Goal: Book appointment/travel/reservation

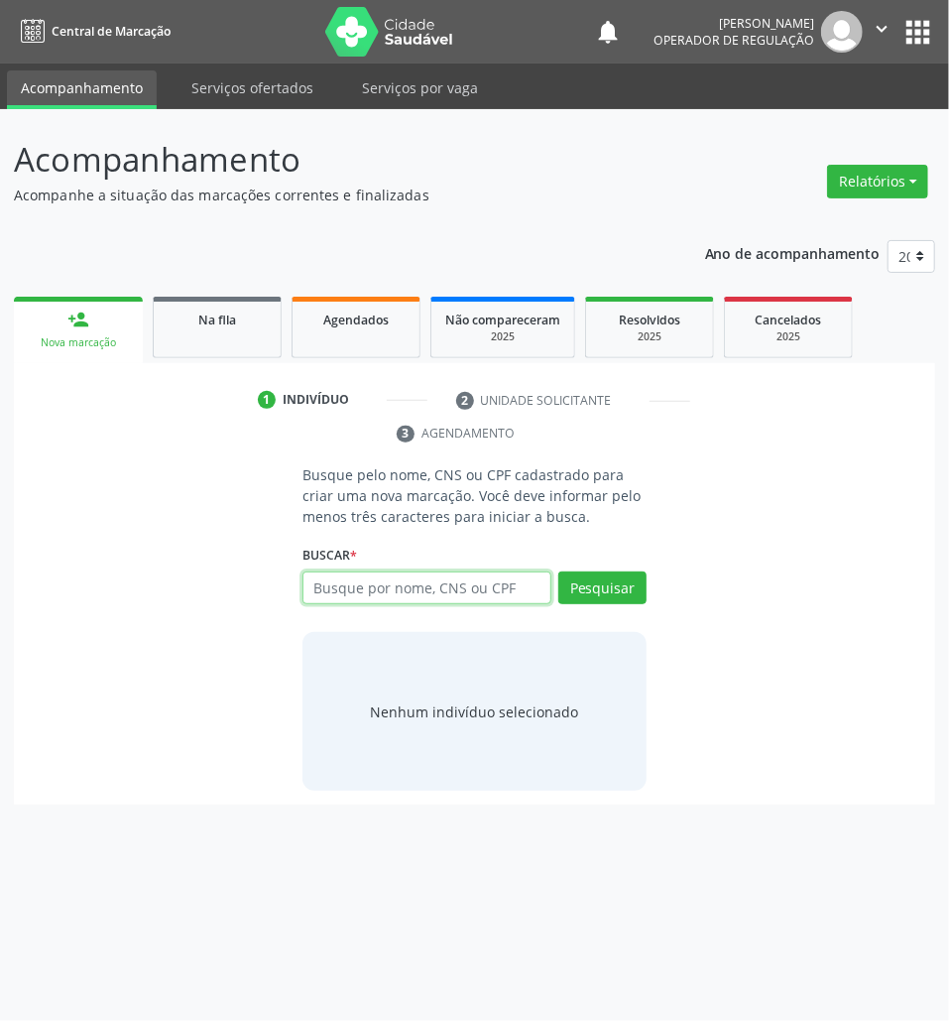
click at [433, 592] on input "text" at bounding box center [427, 588] width 249 height 34
paste input "706903168763530"
type input "706903168763530"
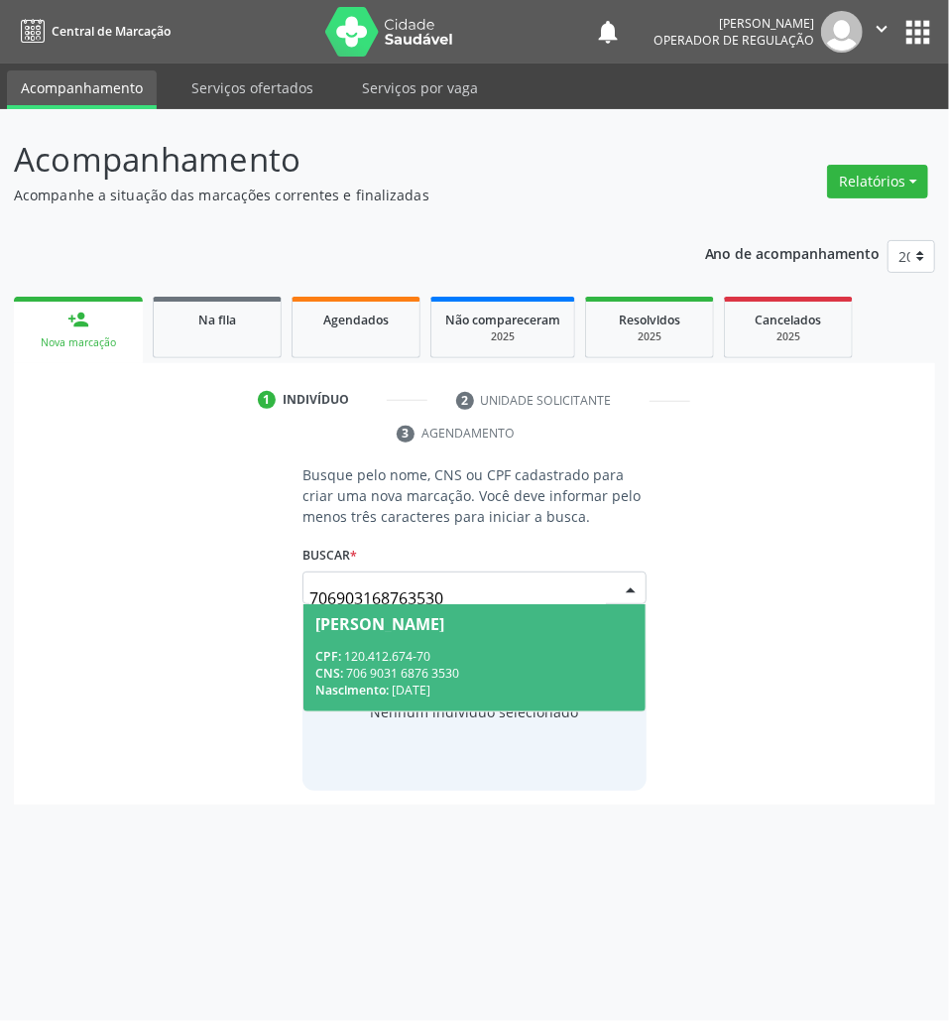
click at [406, 636] on span "[PERSON_NAME] CPF: 120.412.674-70 CNS: 706 9031 6876 3530 Nascimento: [DATE]" at bounding box center [475, 657] width 342 height 106
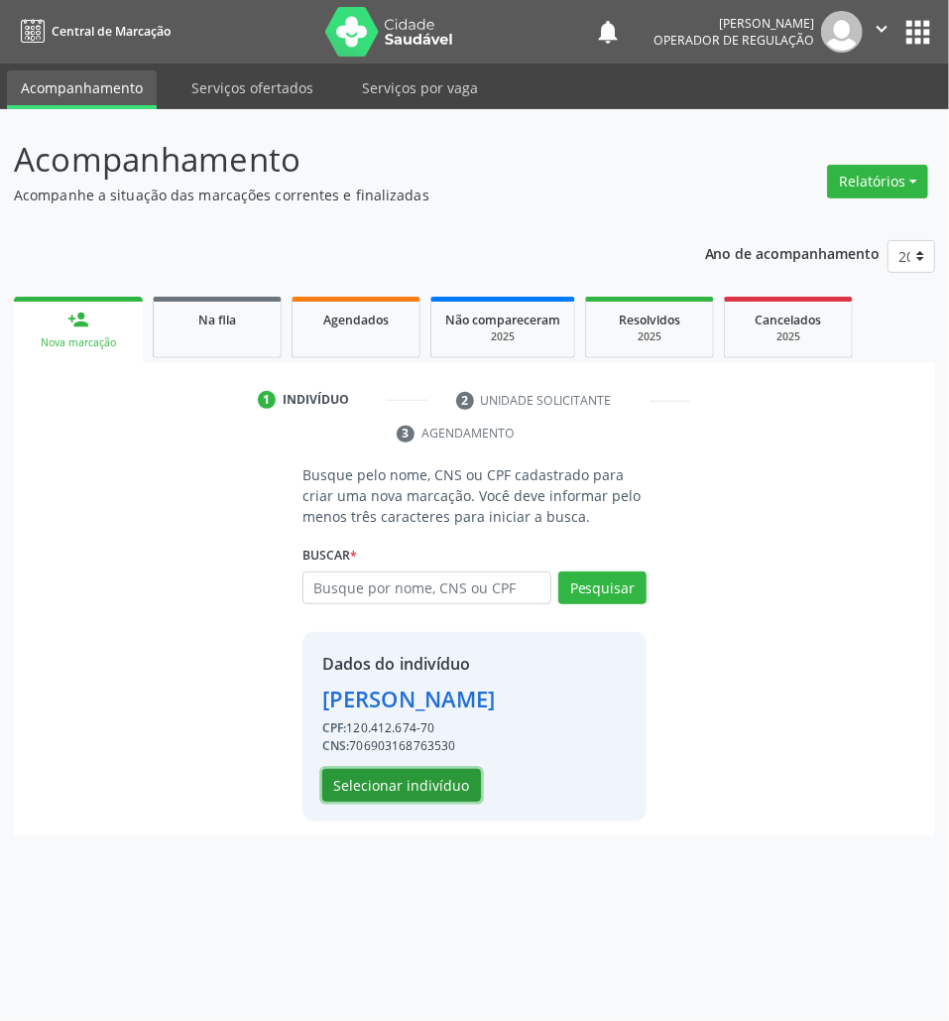
click at [343, 790] on button "Selecionar indivíduo" at bounding box center [401, 786] width 159 height 34
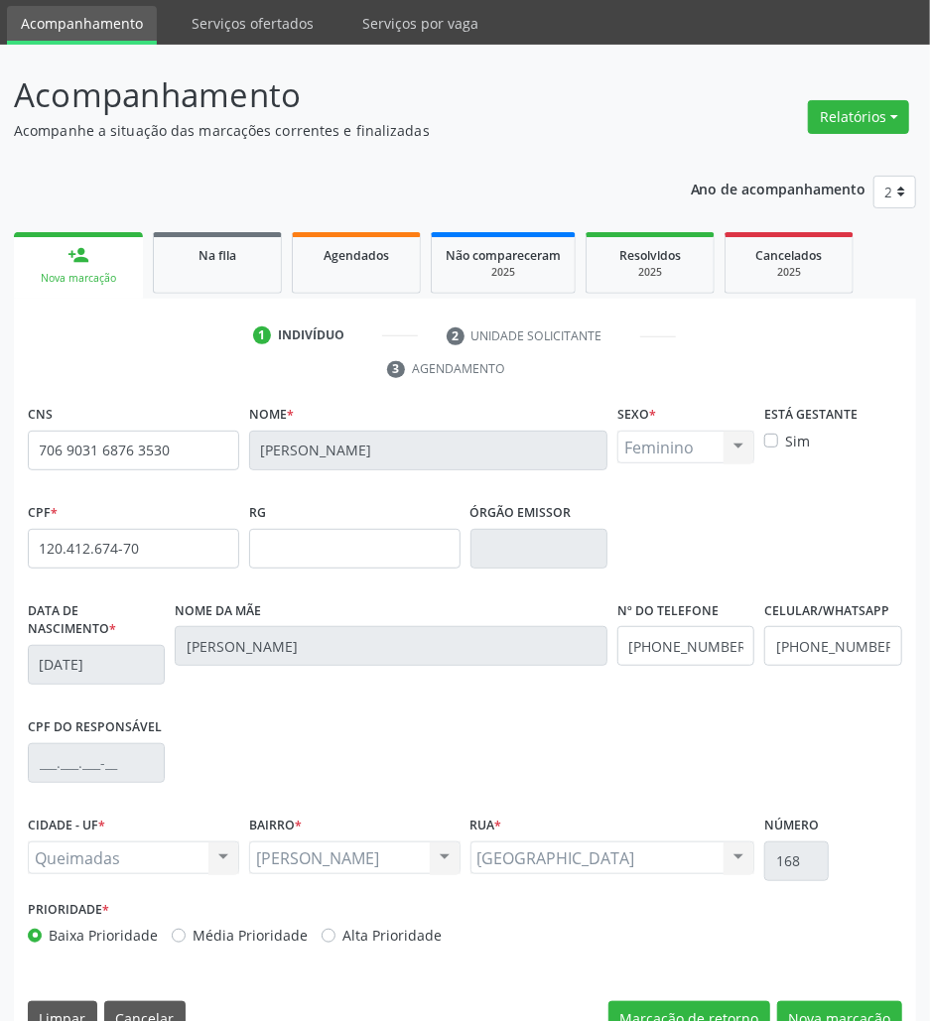
scroll to position [107, 0]
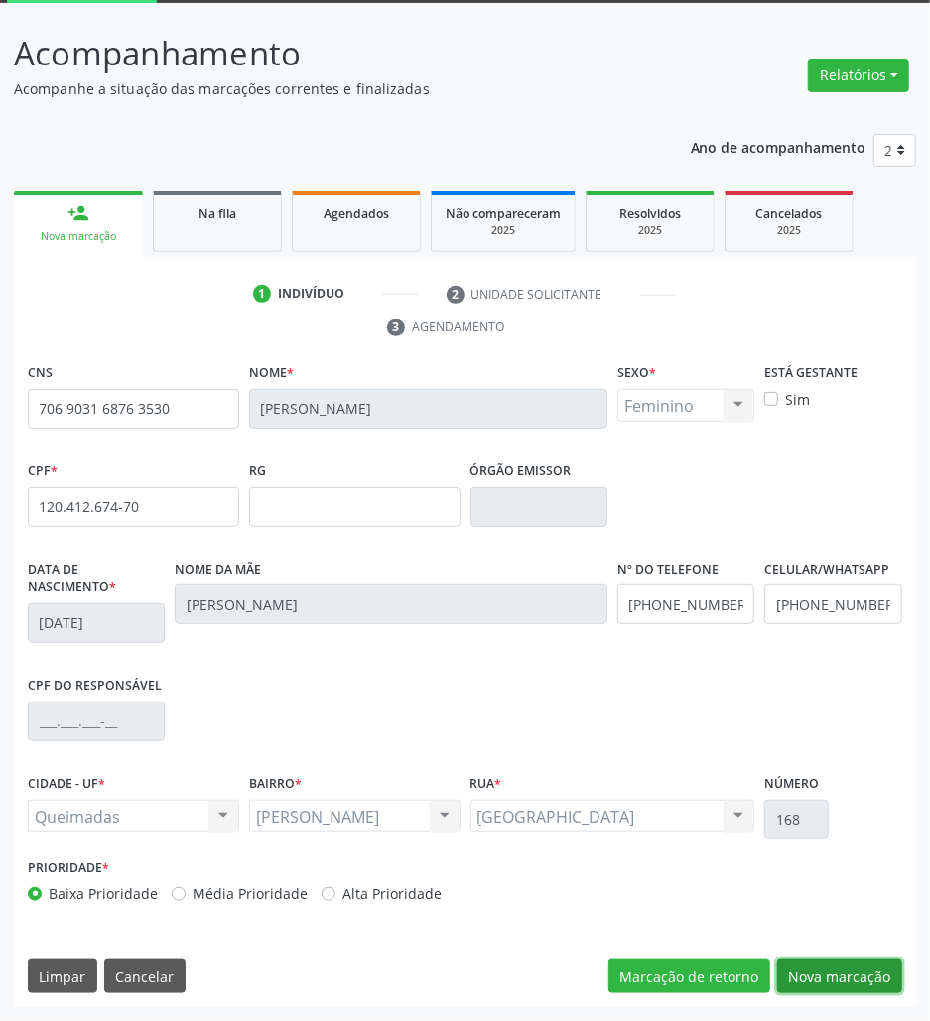
drag, startPoint x: 857, startPoint y: 973, endPoint x: 302, endPoint y: 942, distance: 556.4
click at [849, 973] on button "Nova marcação" at bounding box center [839, 976] width 125 height 34
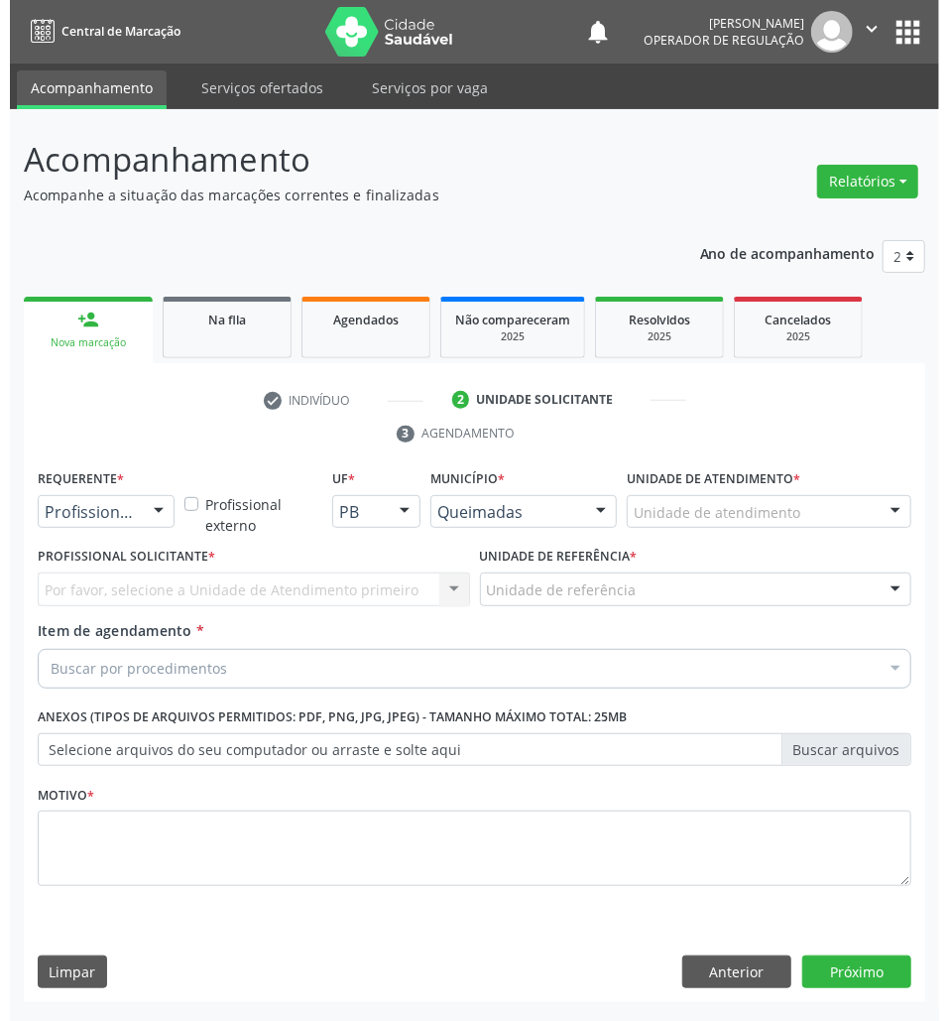
scroll to position [0, 0]
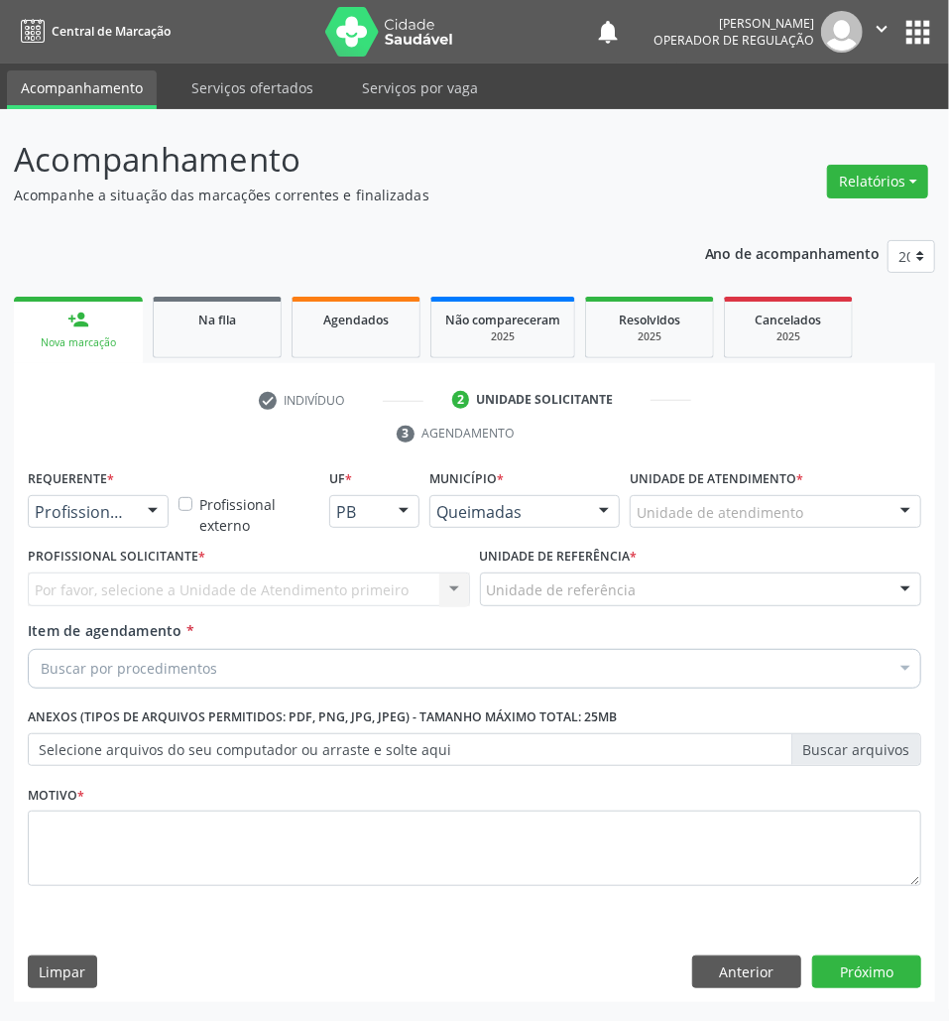
click at [144, 518] on div at bounding box center [153, 513] width 30 height 34
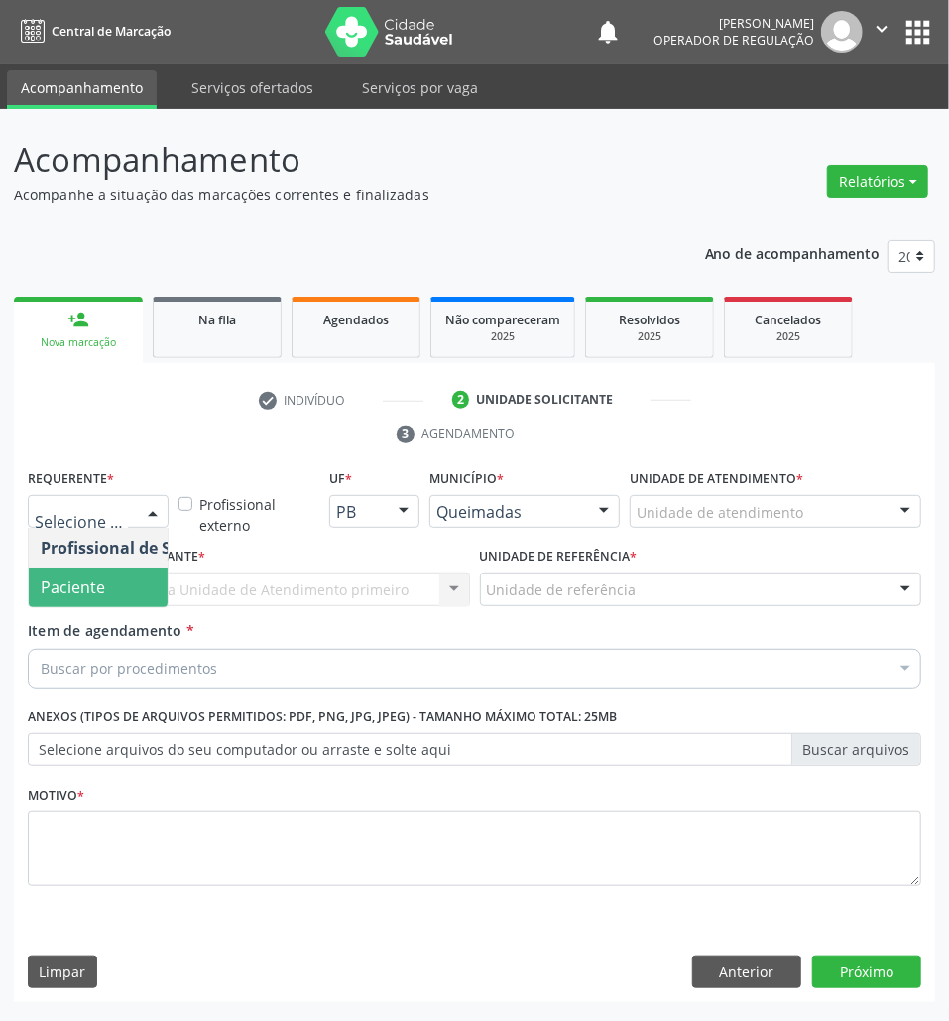
click at [125, 573] on span "Paciente" at bounding box center [125, 587] width 193 height 40
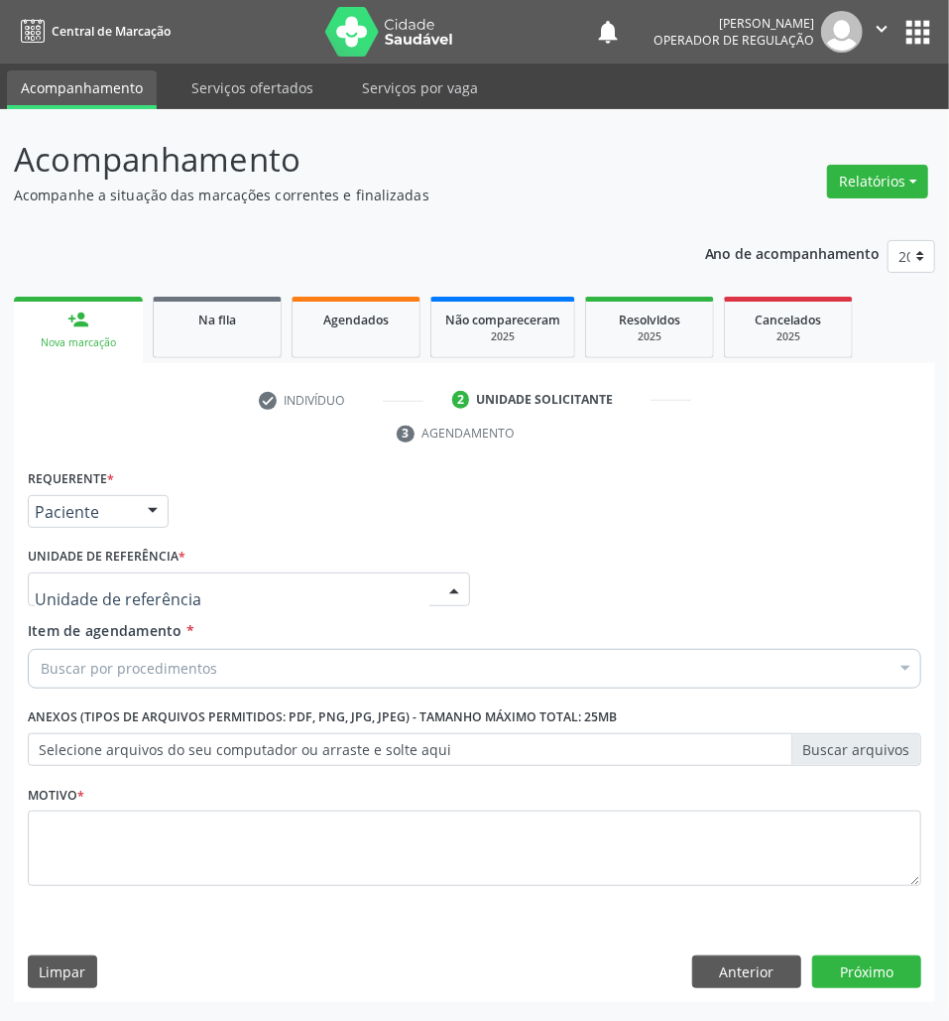
click at [164, 579] on div at bounding box center [249, 589] width 442 height 34
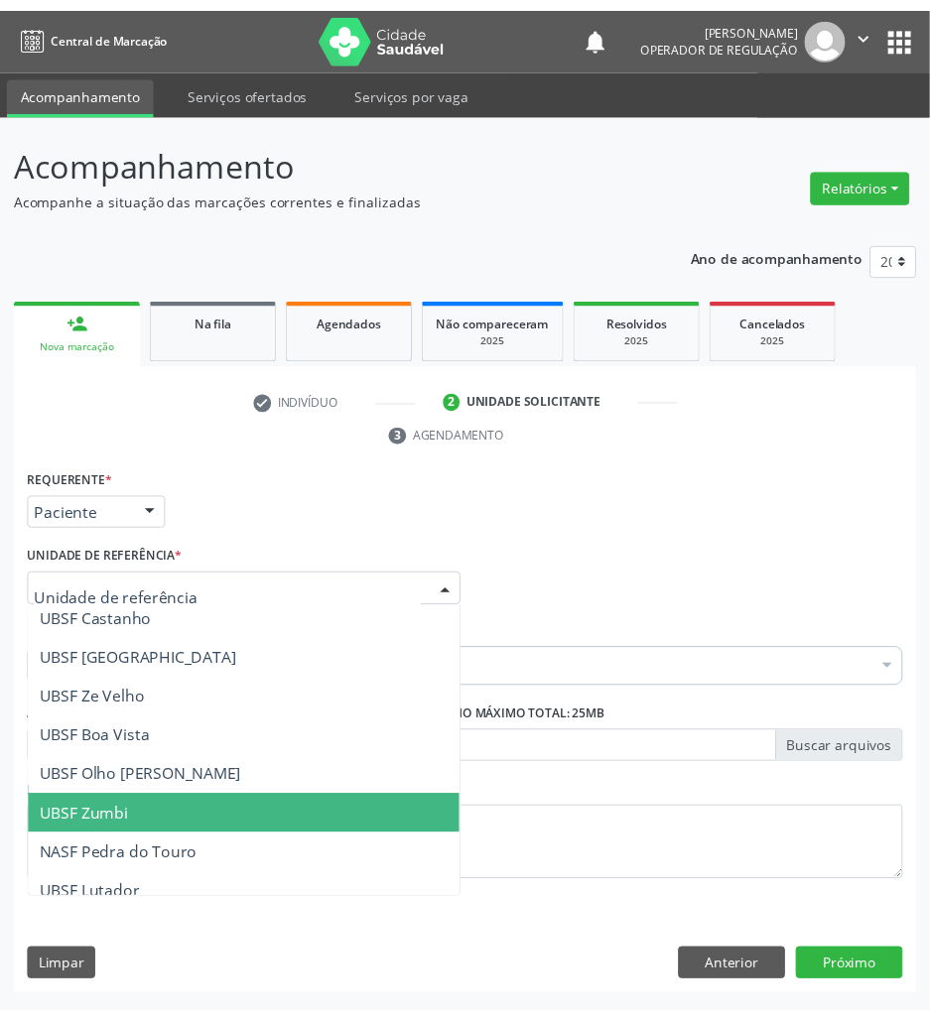
scroll to position [264, 0]
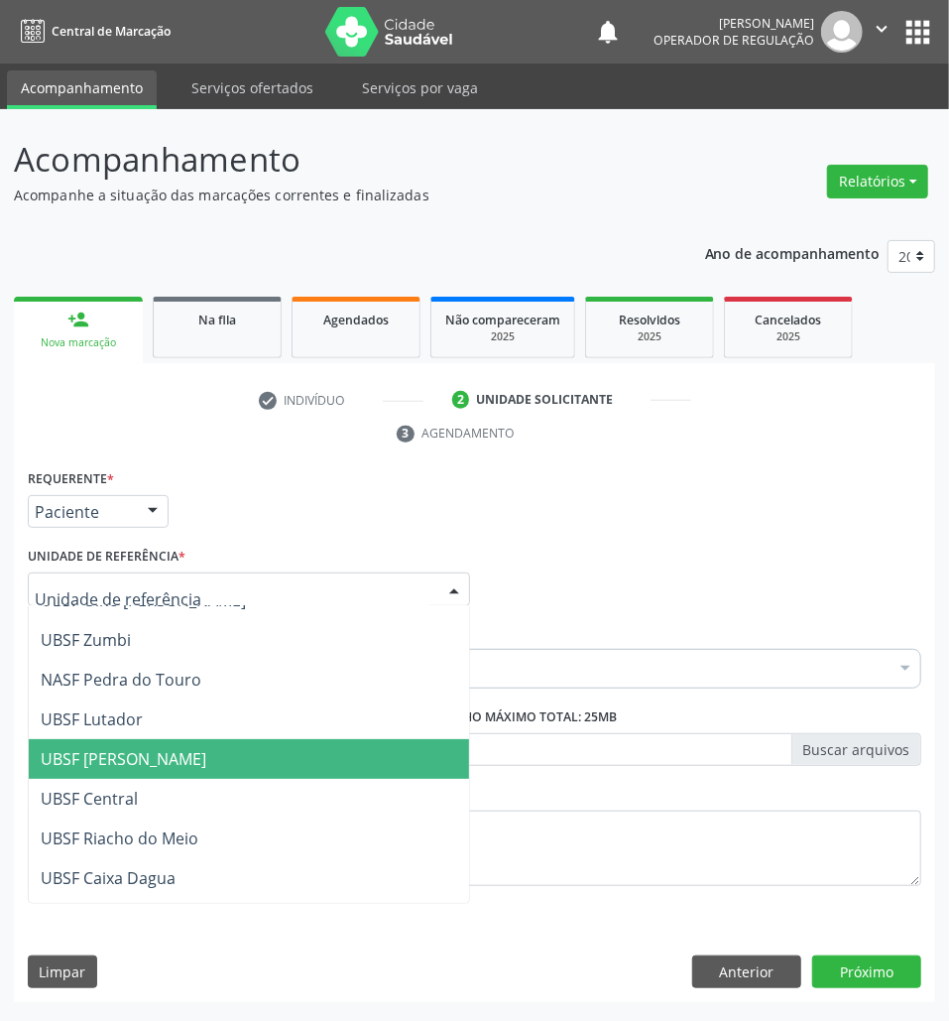
click at [157, 748] on span "UBSF [PERSON_NAME]" at bounding box center [124, 759] width 166 height 22
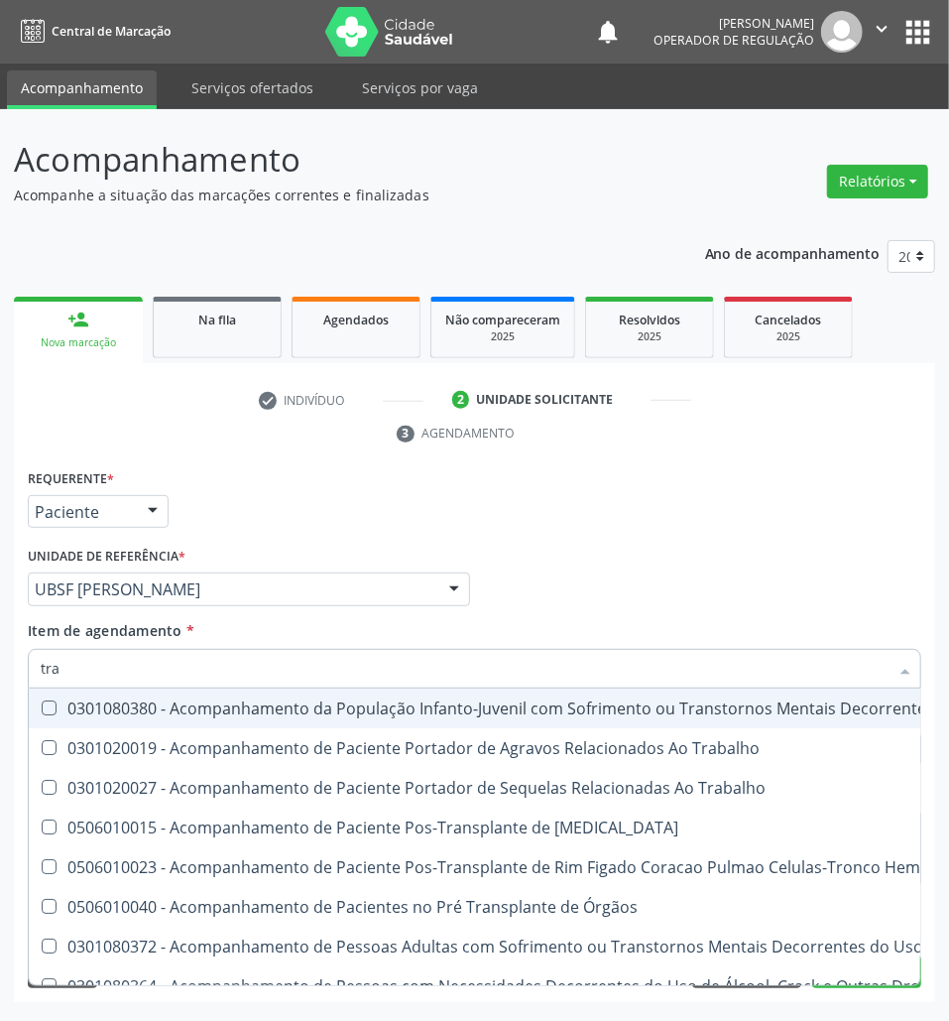
type input "TRANSVAGINAL"
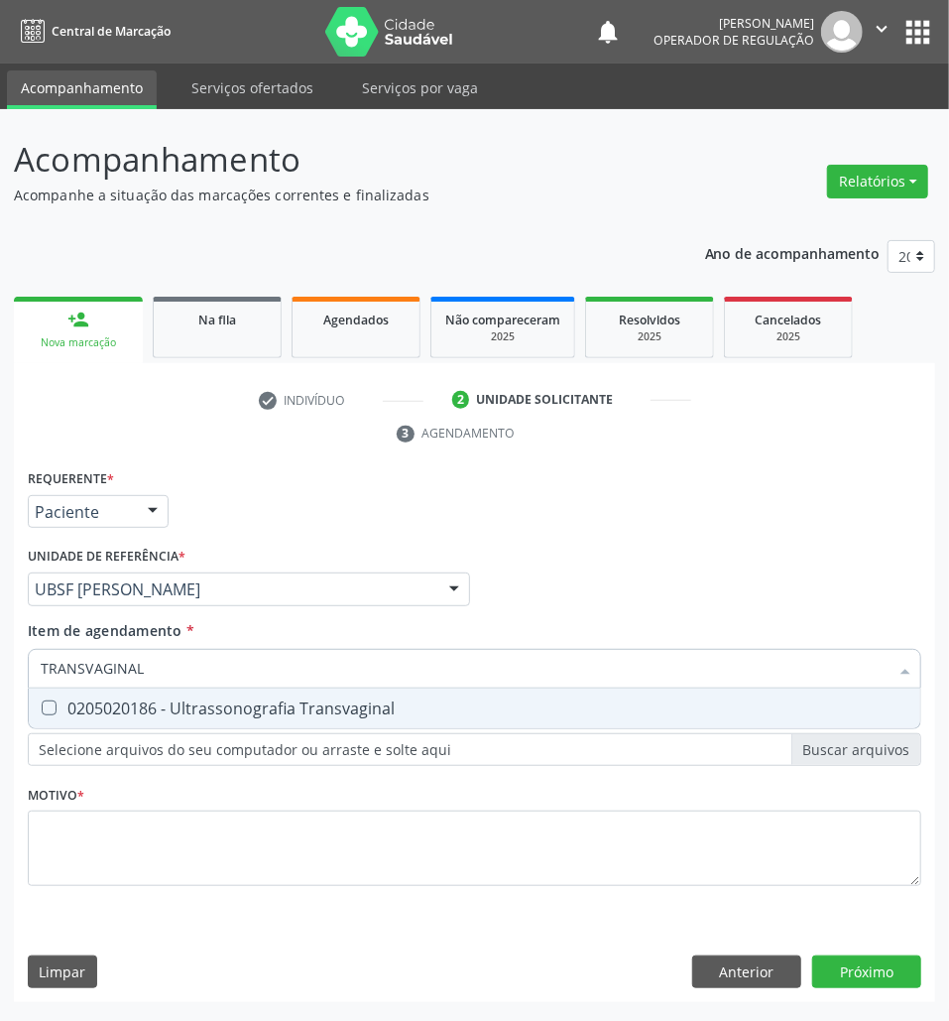
click at [76, 700] on div "0205020186 - Ultrassonografia Transvaginal" at bounding box center [475, 708] width 868 height 16
checkbox Transvaginal "true"
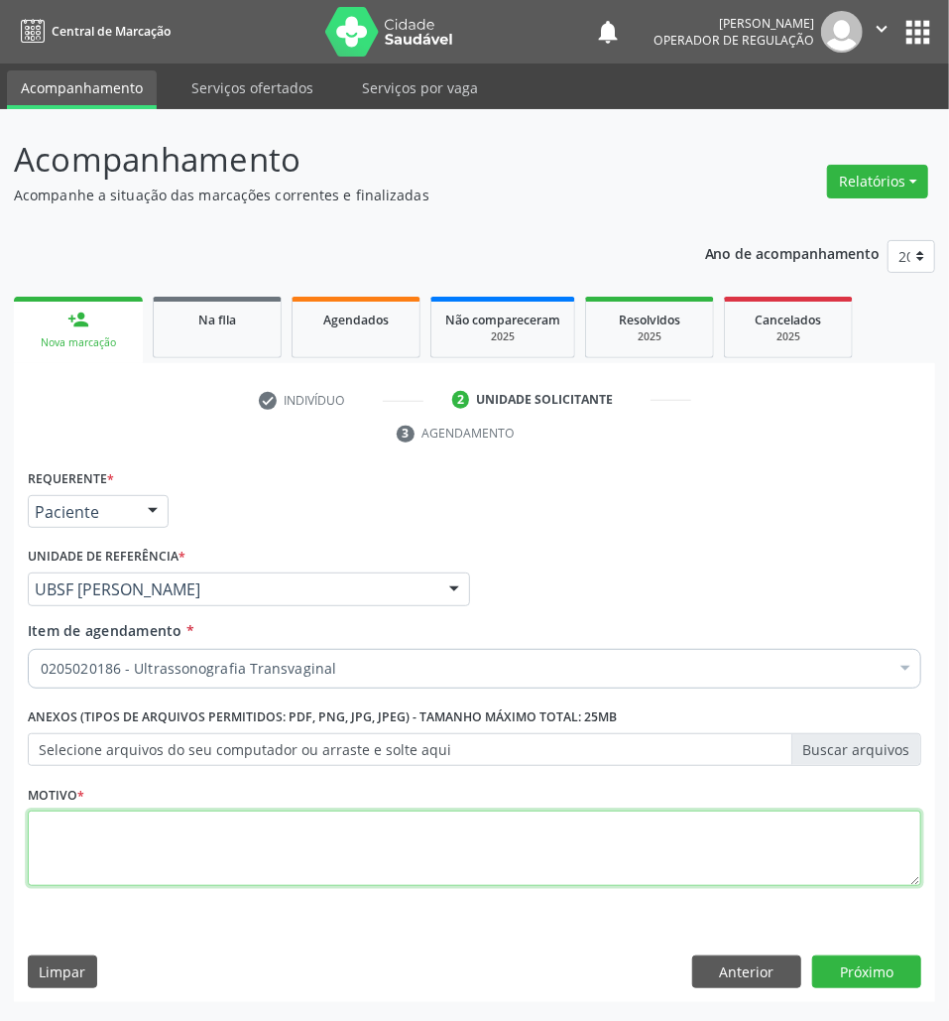
click at [33, 850] on textarea at bounding box center [475, 847] width 894 height 75
paste textarea "rotina"
type textarea "rotina"
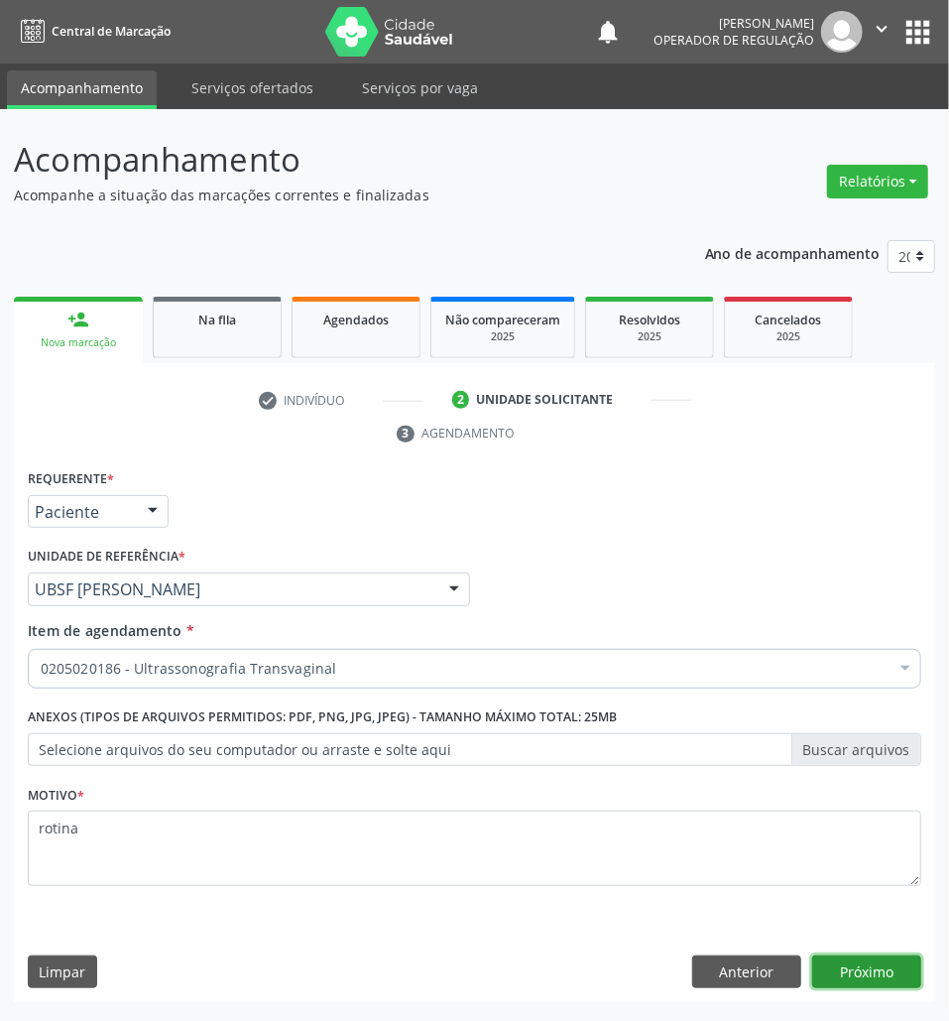
click at [882, 982] on button "Próximo" at bounding box center [866, 972] width 109 height 34
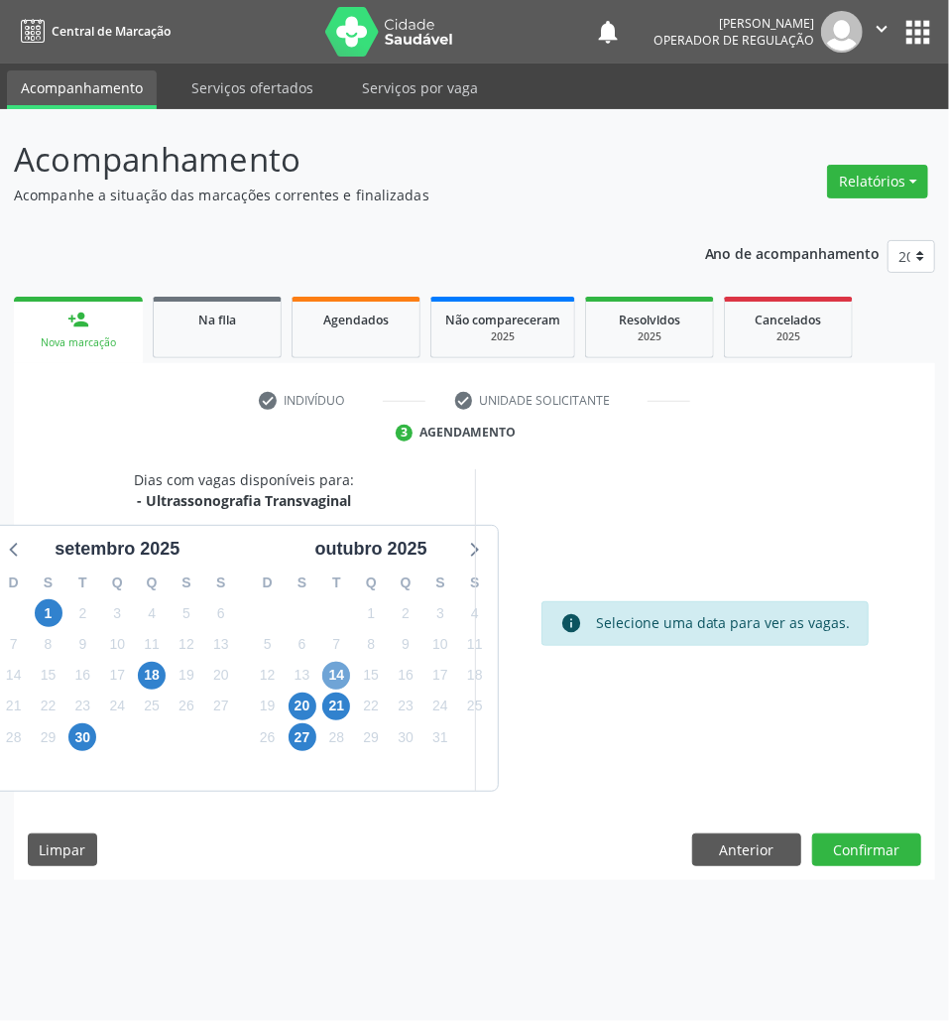
click at [330, 673] on span "14" at bounding box center [336, 676] width 28 height 28
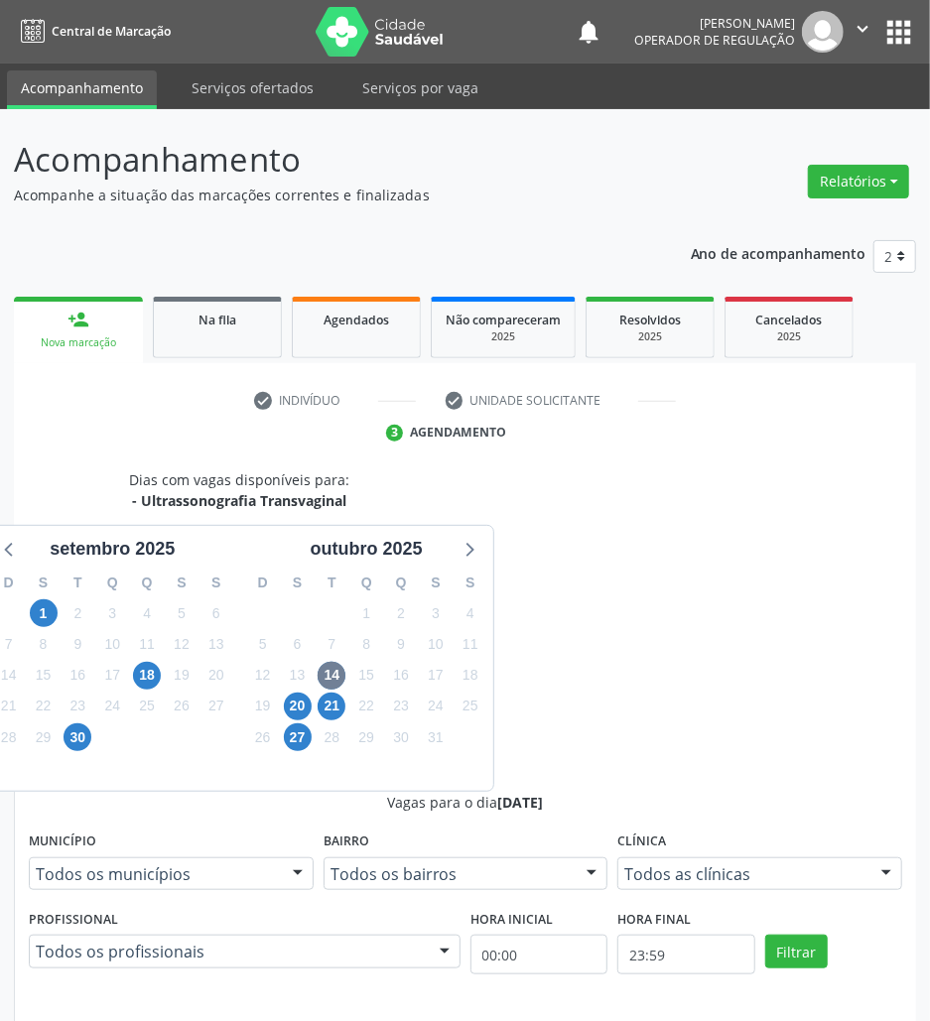
radio input "true"
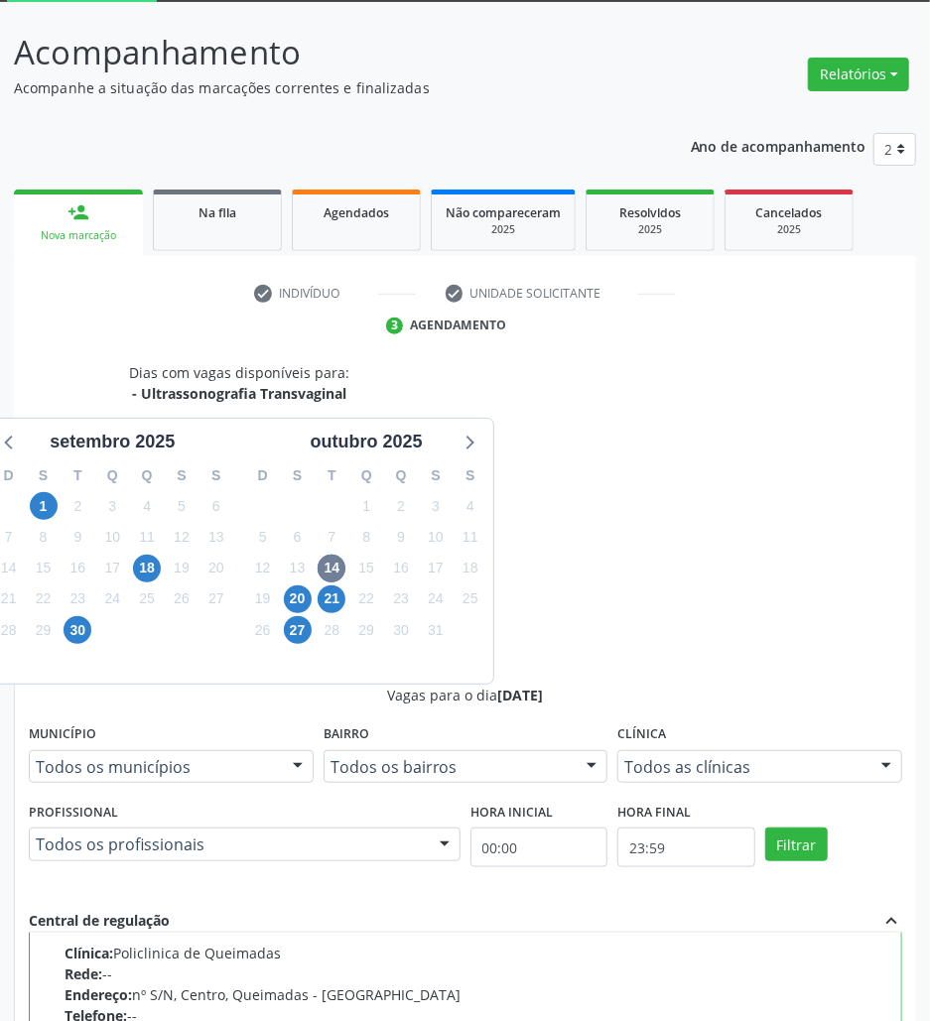
scroll to position [207, 0]
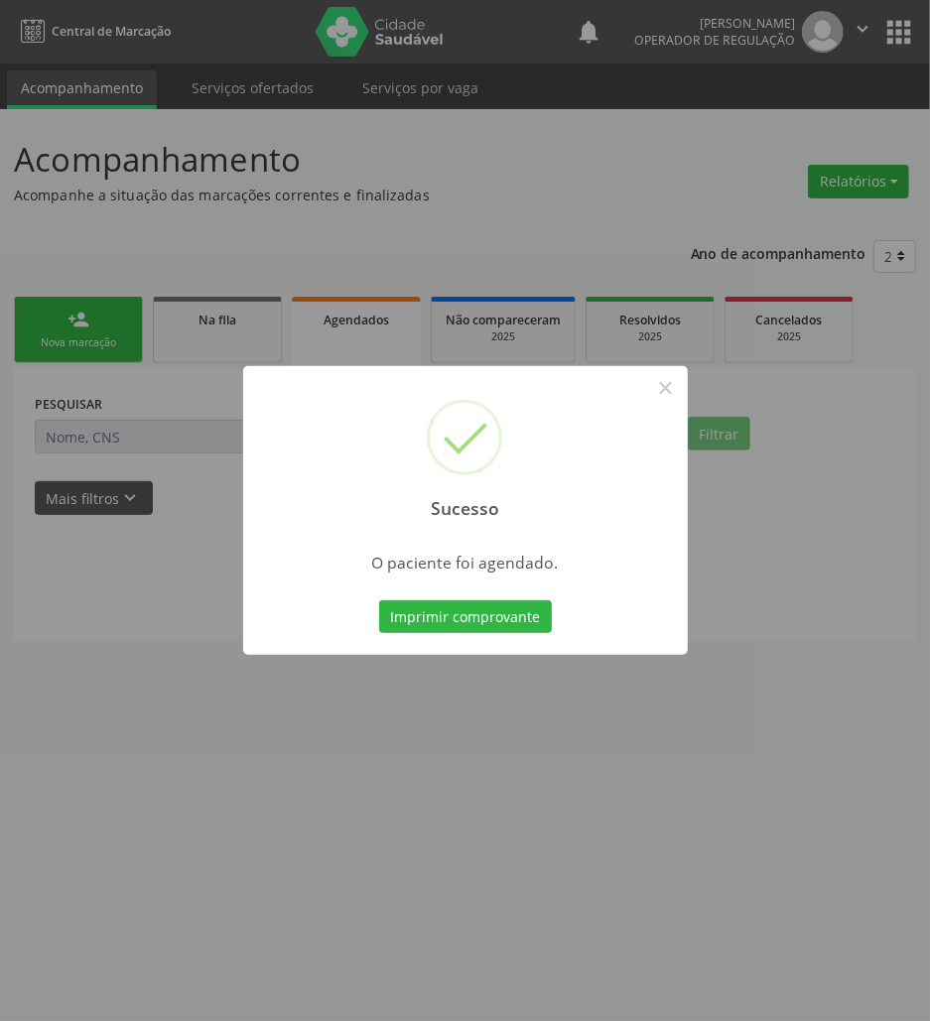
scroll to position [0, 0]
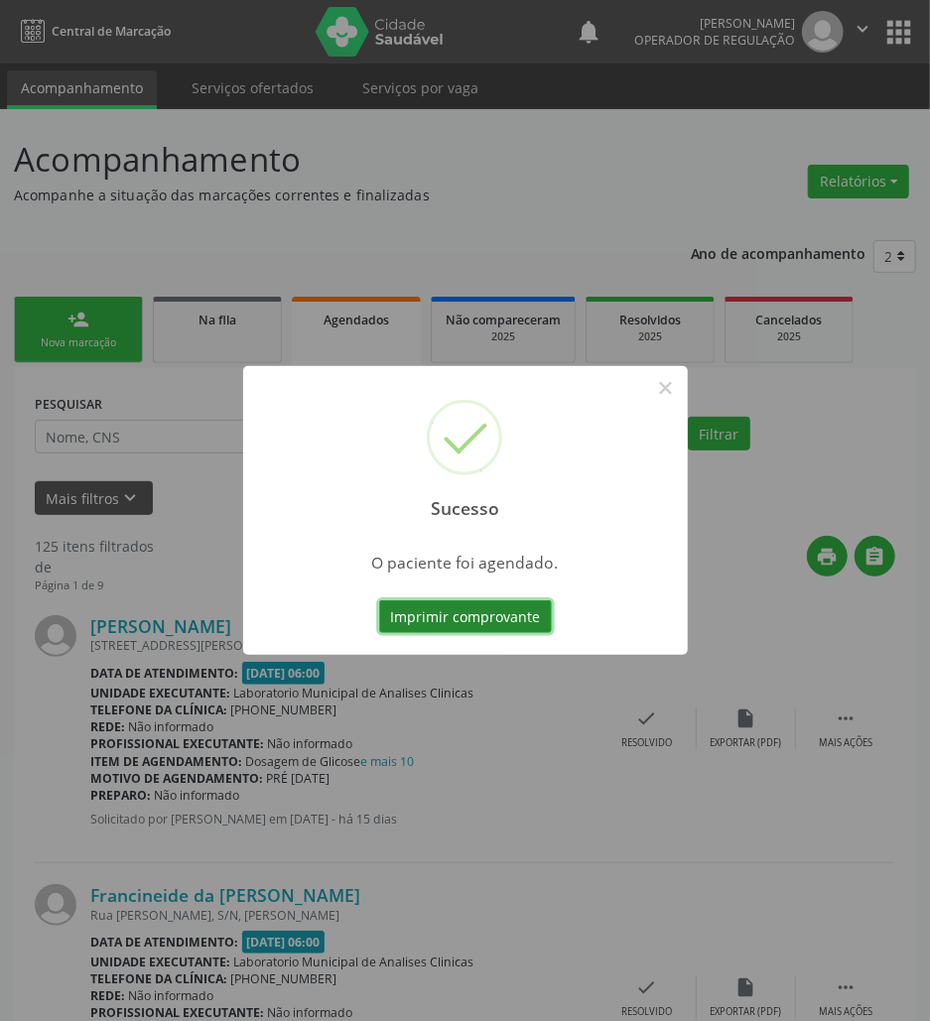
click at [417, 608] on button "Imprimir comprovante" at bounding box center [465, 617] width 173 height 34
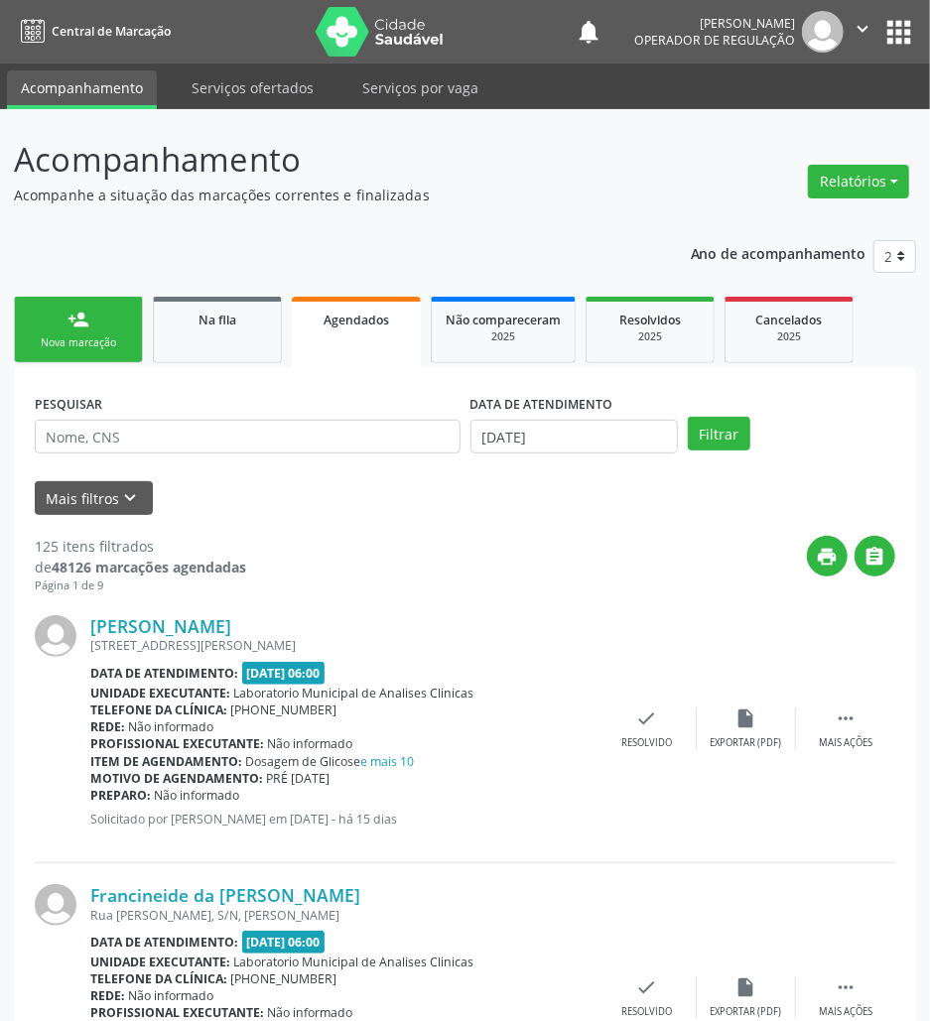
click at [116, 347] on div "Nova marcação" at bounding box center [78, 342] width 99 height 15
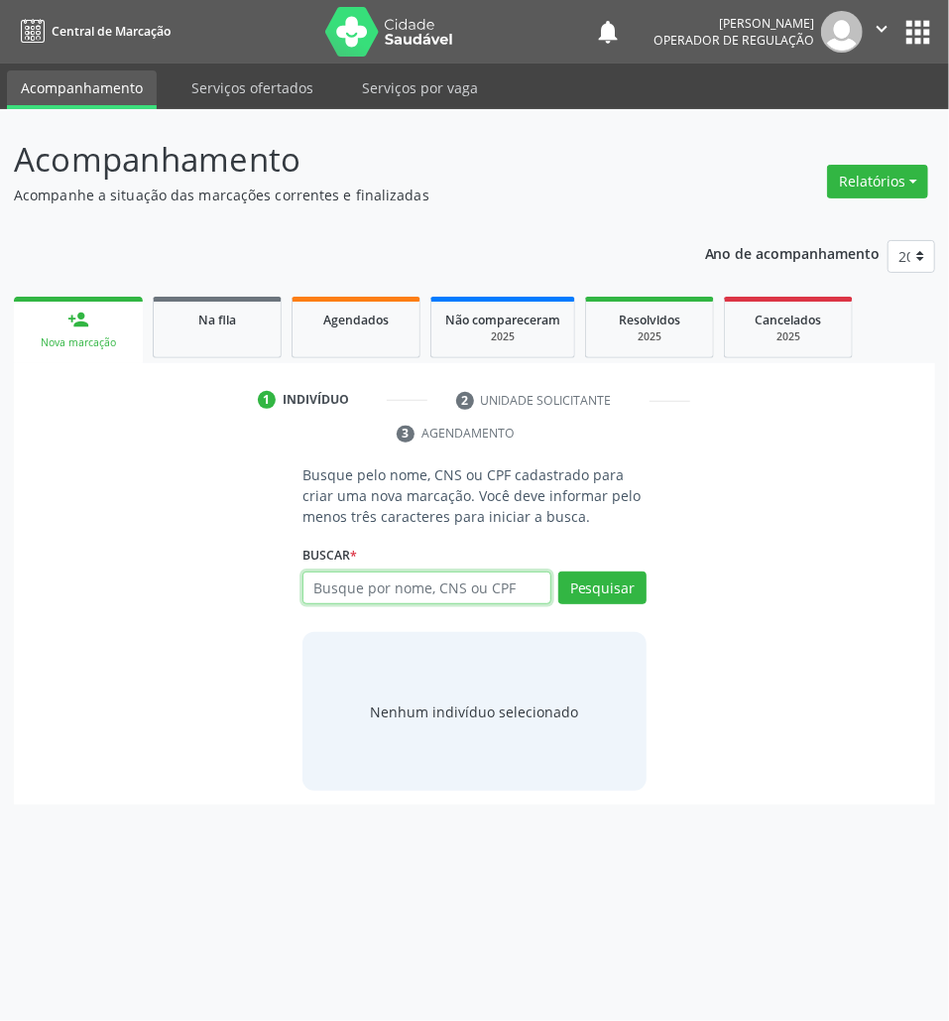
click at [359, 588] on input "text" at bounding box center [427, 588] width 249 height 34
type input "705009295652253"
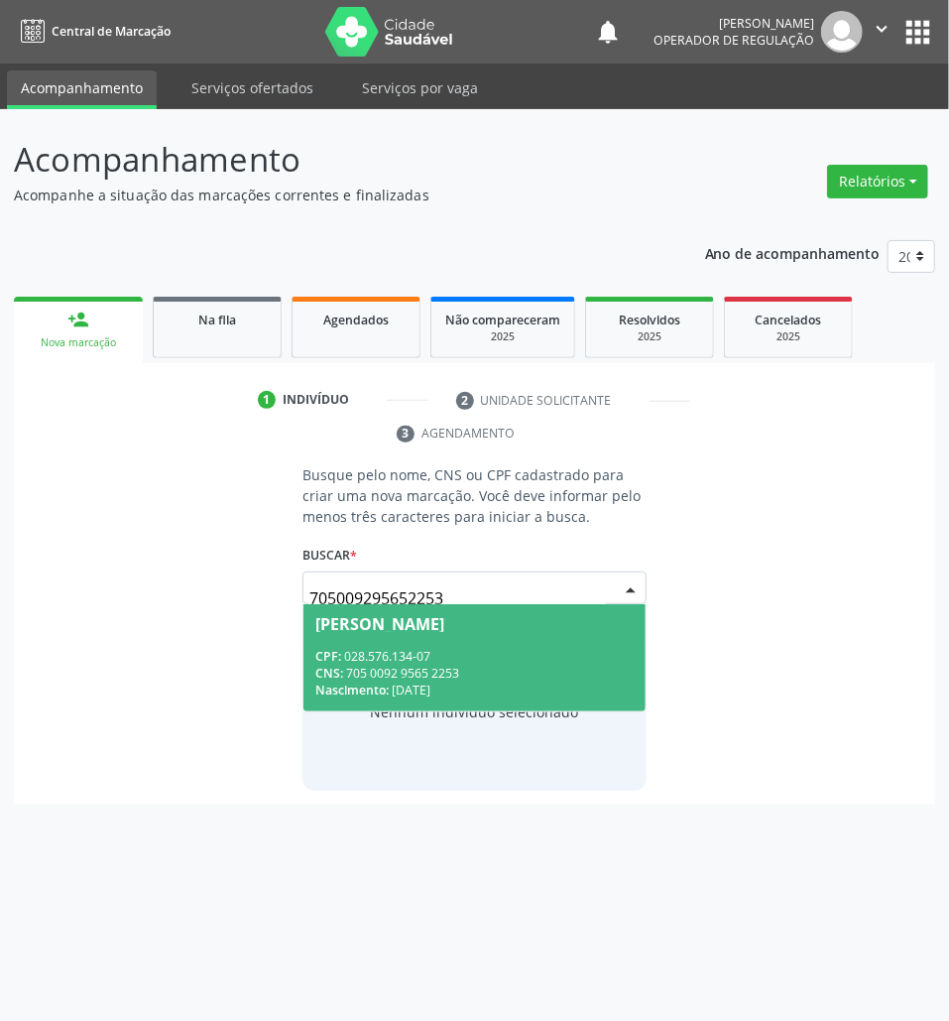
click at [485, 583] on input "705009295652253" at bounding box center [458, 598] width 297 height 40
click at [468, 661] on div "CPF: 028.576.134-07" at bounding box center [474, 656] width 318 height 17
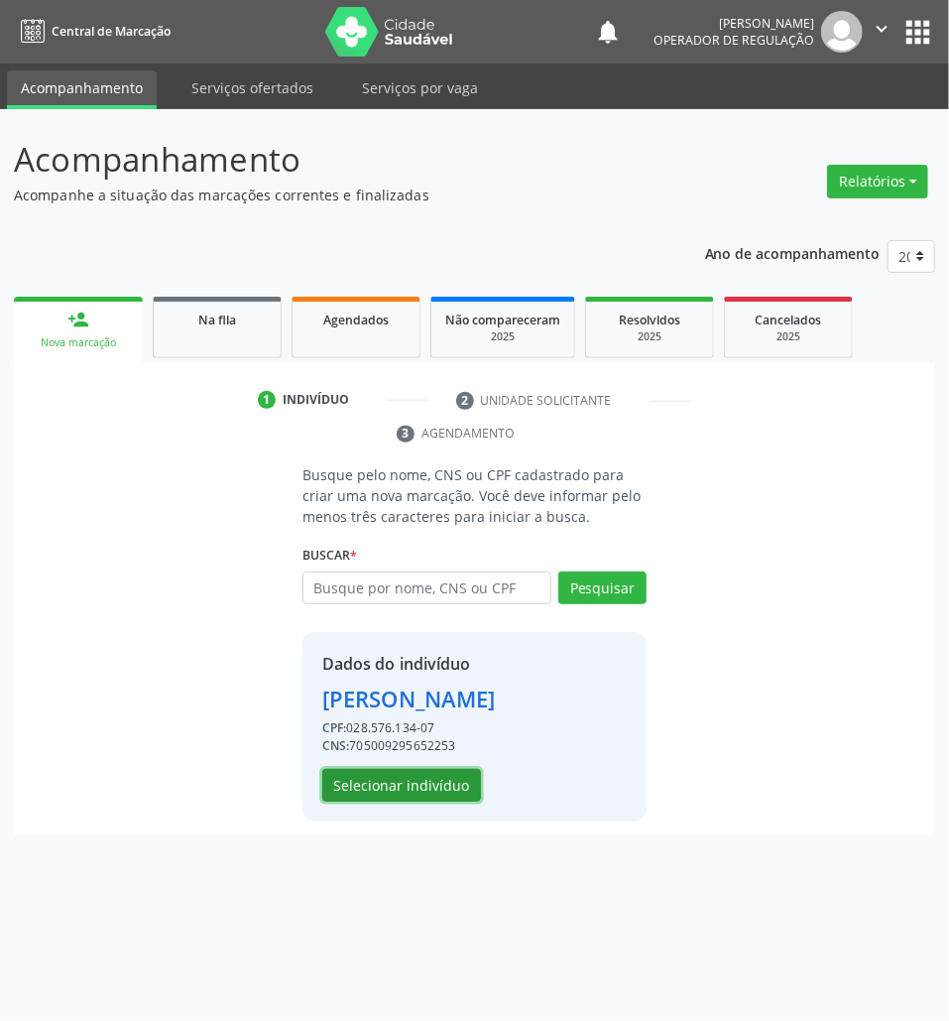
click at [425, 790] on button "Selecionar indivíduo" at bounding box center [401, 786] width 159 height 34
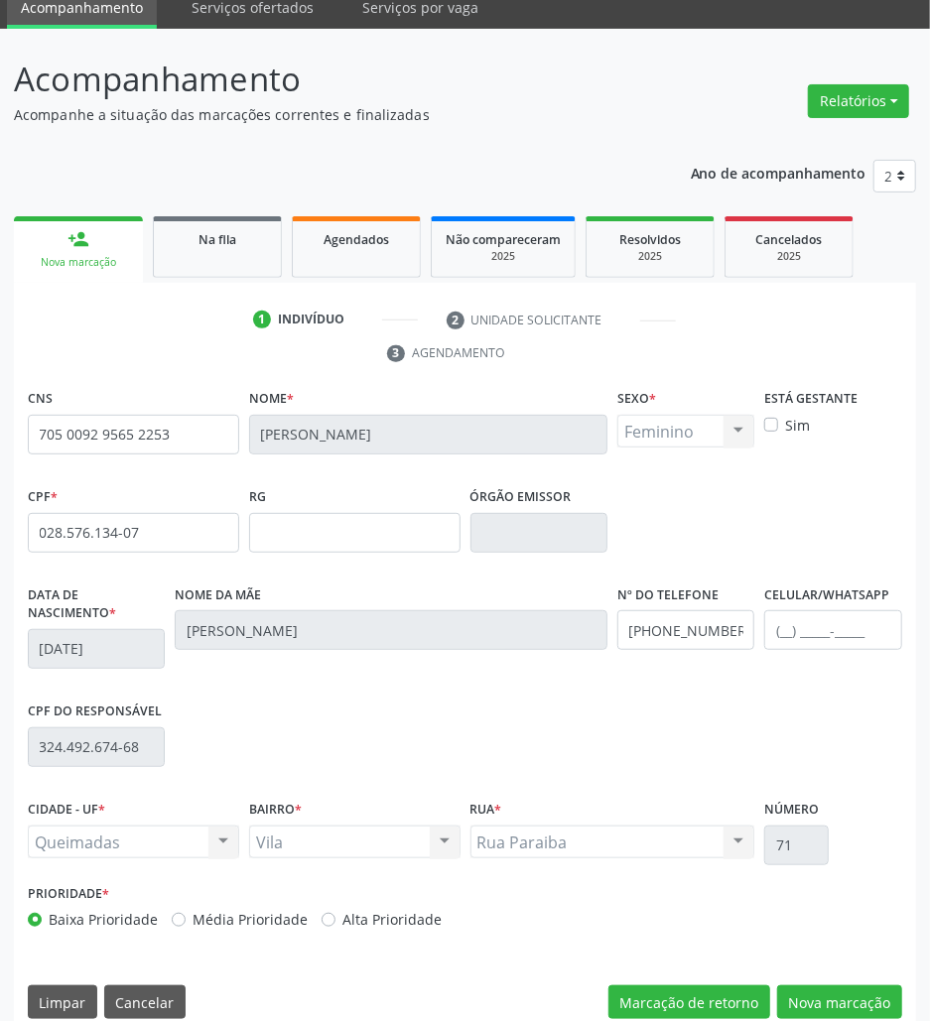
scroll to position [107, 0]
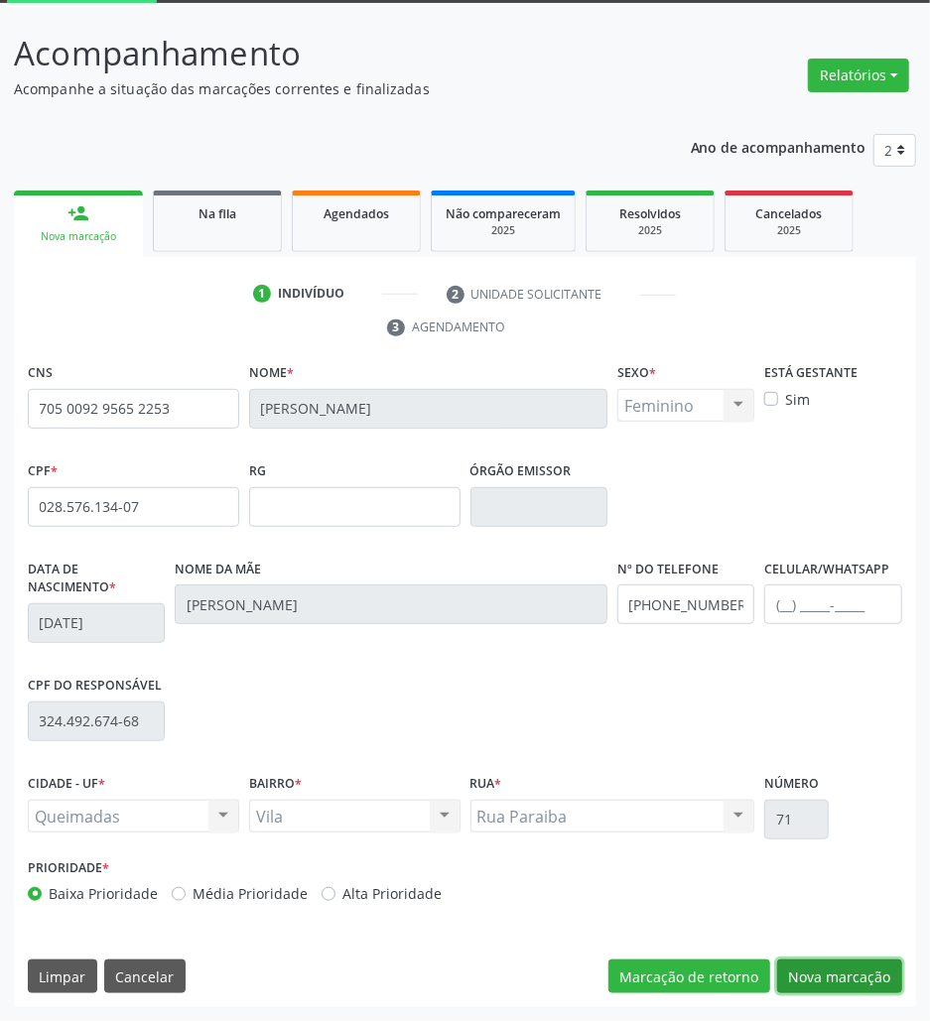
drag, startPoint x: 889, startPoint y: 964, endPoint x: 536, endPoint y: 930, distance: 354.8
click at [889, 964] on button "Nova marcação" at bounding box center [839, 976] width 125 height 34
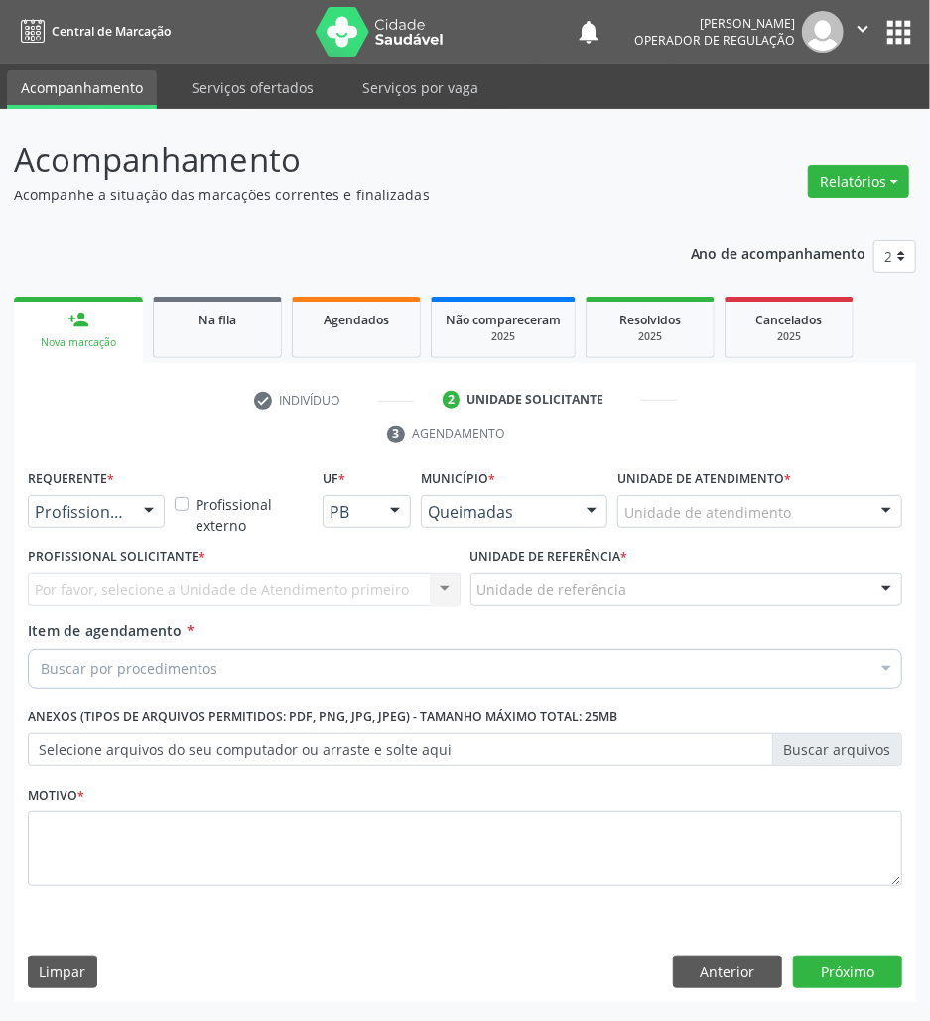
scroll to position [0, 0]
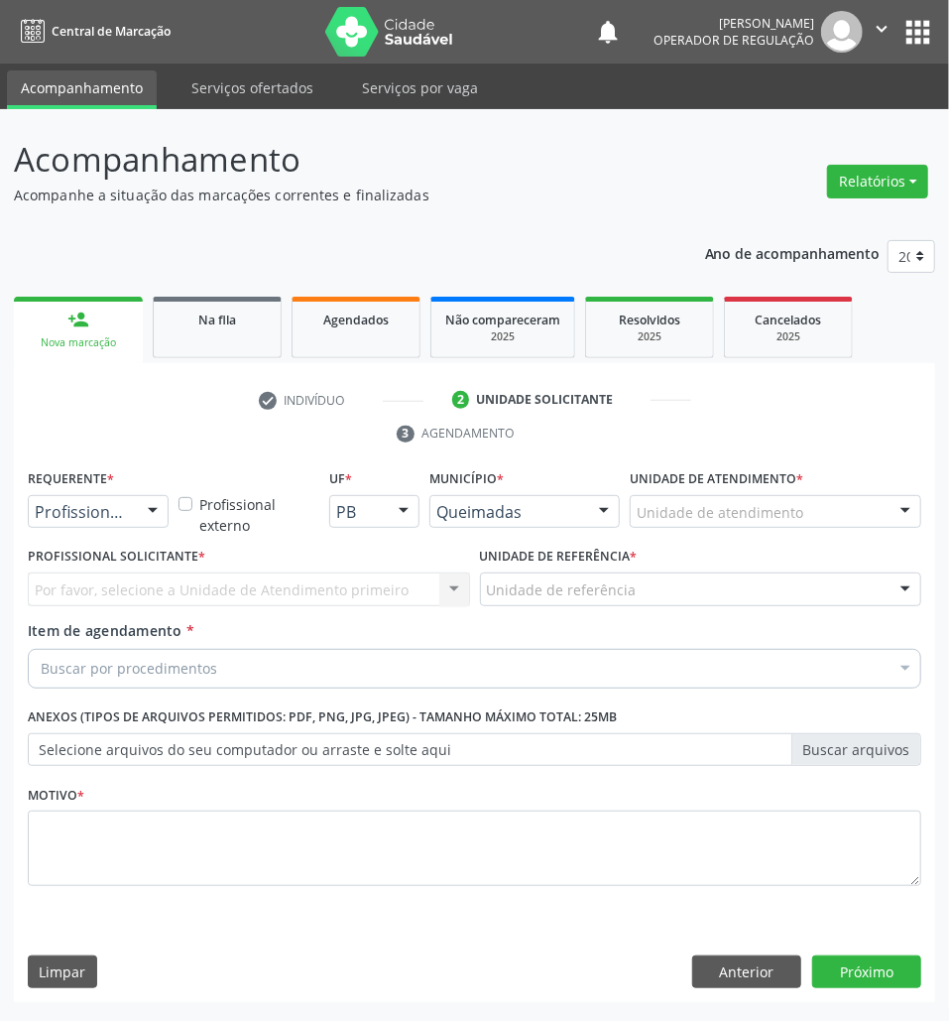
click at [172, 687] on div "Buscar por procedimentos" at bounding box center [475, 669] width 894 height 40
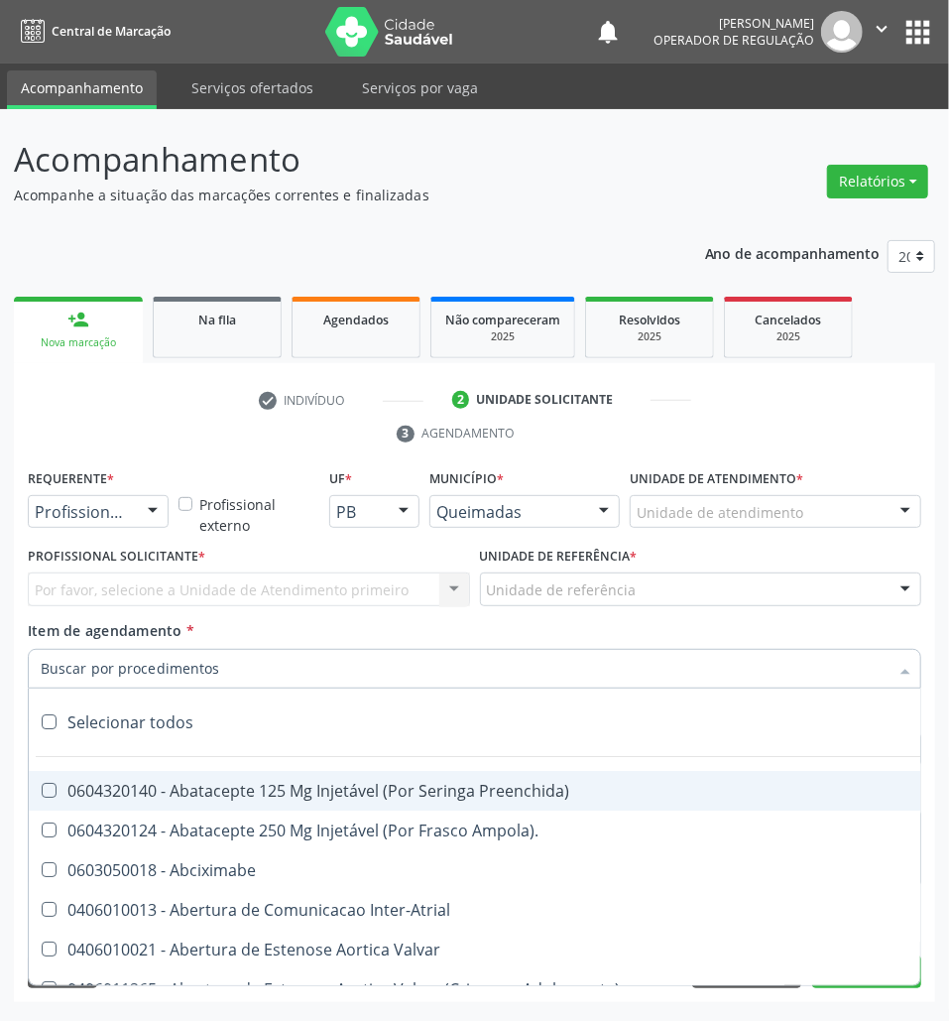
click at [164, 673] on input "Item de agendamento *" at bounding box center [465, 669] width 848 height 40
paste input "MAMARIA BILATERAL"
type input "MAMARIA BILATERAL"
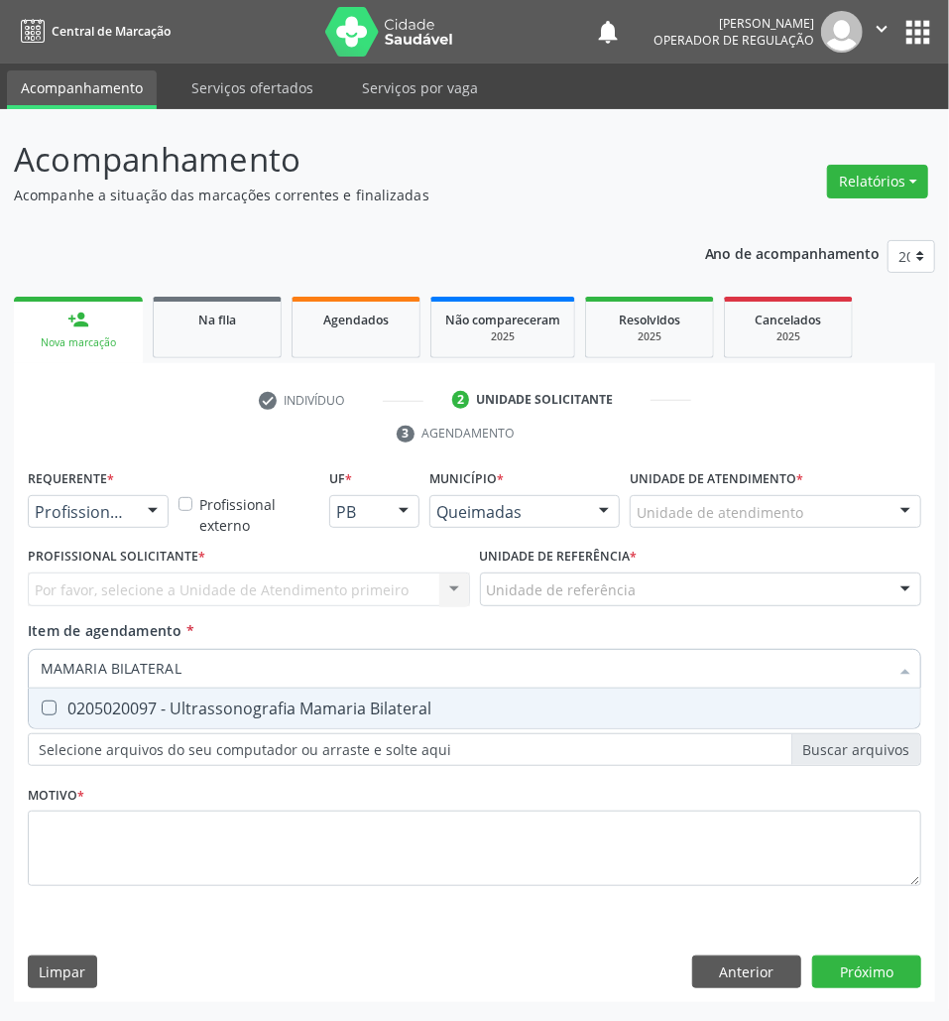
click at [173, 710] on div "0205020097 - Ultrassonografia Mamaria Bilateral" at bounding box center [475, 708] width 868 height 16
checkbox Bilateral "true"
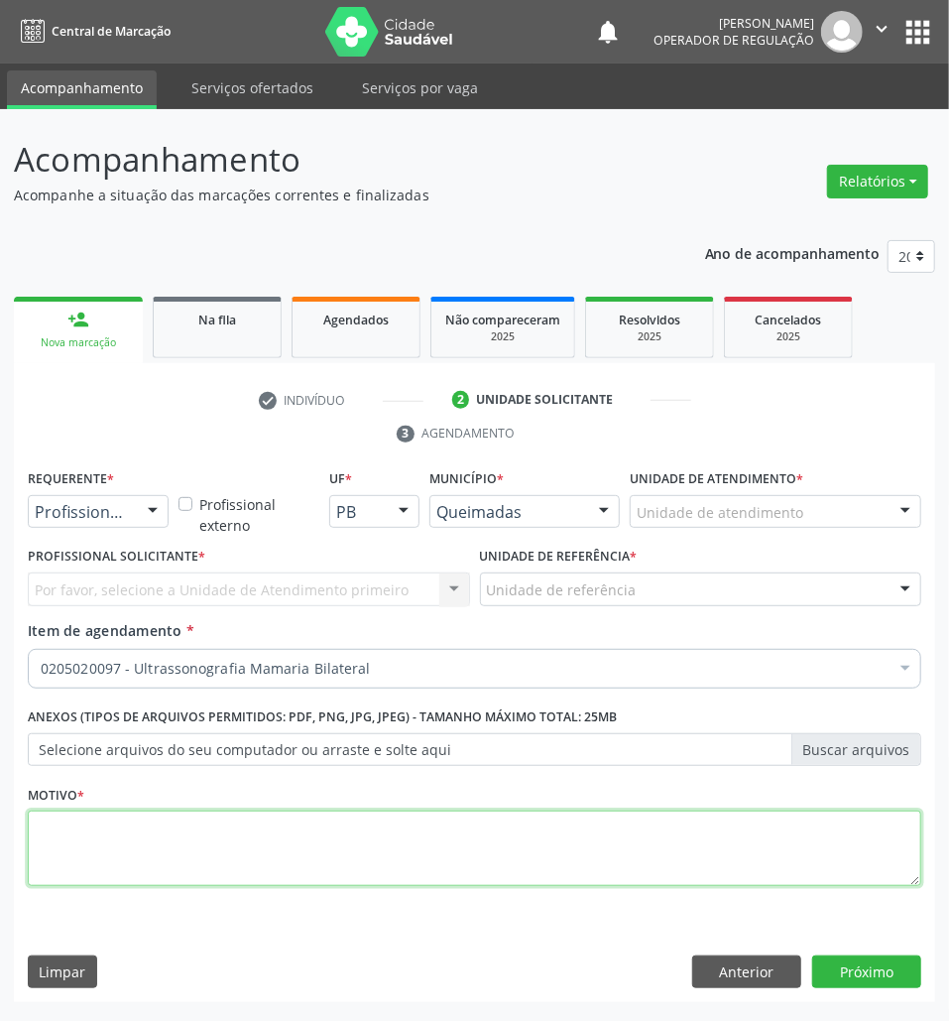
drag, startPoint x: 113, startPoint y: 866, endPoint x: 21, endPoint y: 846, distance: 94.4
click at [112, 866] on textarea at bounding box center [475, 847] width 894 height 75
paste textarea "ROTINA"
type textarea "ROTINA"
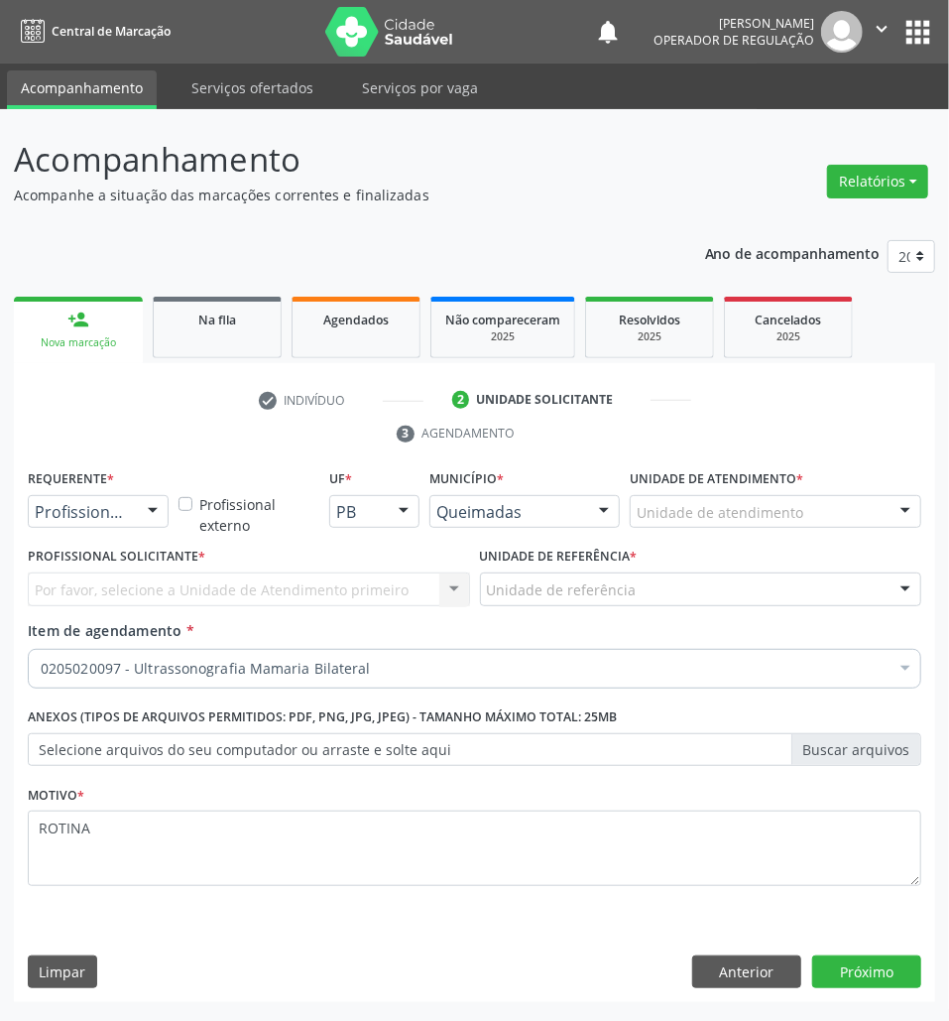
click at [151, 583] on div "Por favor, selecione a Unidade de Atendimento primeiro Nenhum resultado encontr…" at bounding box center [249, 589] width 442 height 34
click at [136, 525] on div "Profissional de Saúde" at bounding box center [98, 512] width 141 height 34
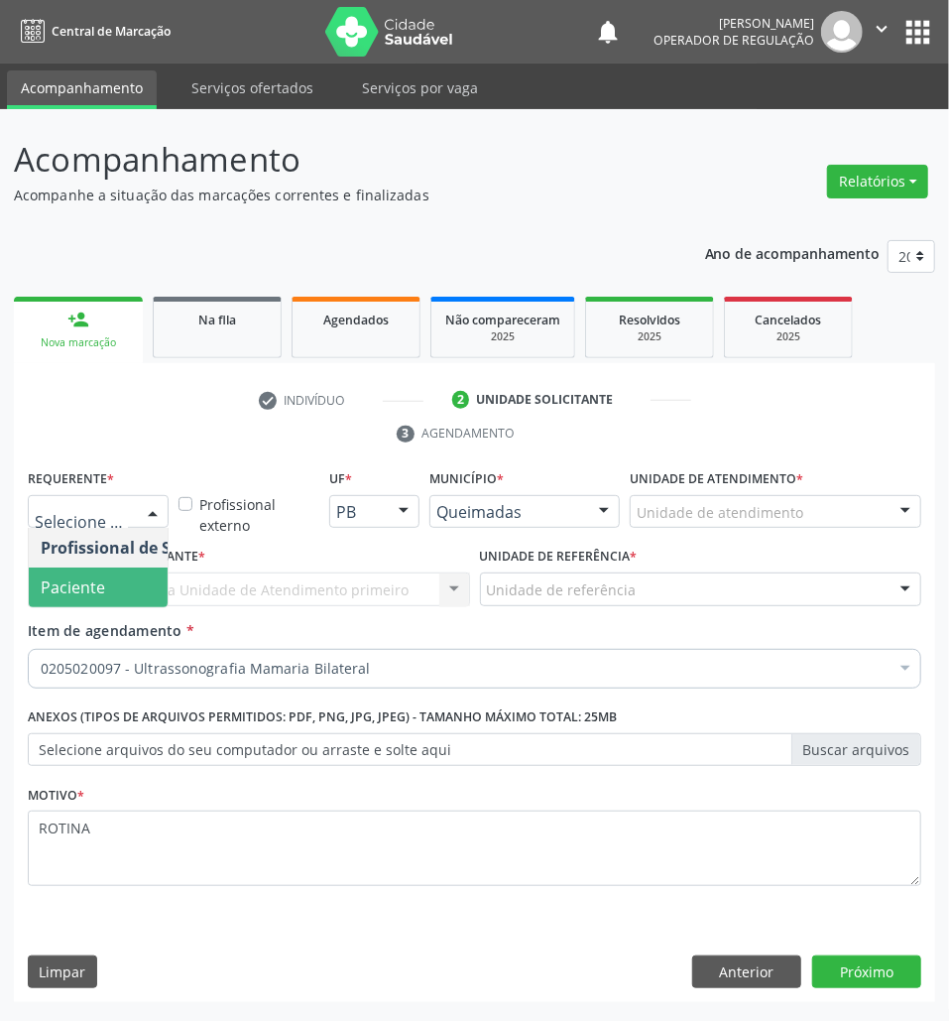
click at [121, 605] on span "Paciente" at bounding box center [125, 587] width 193 height 40
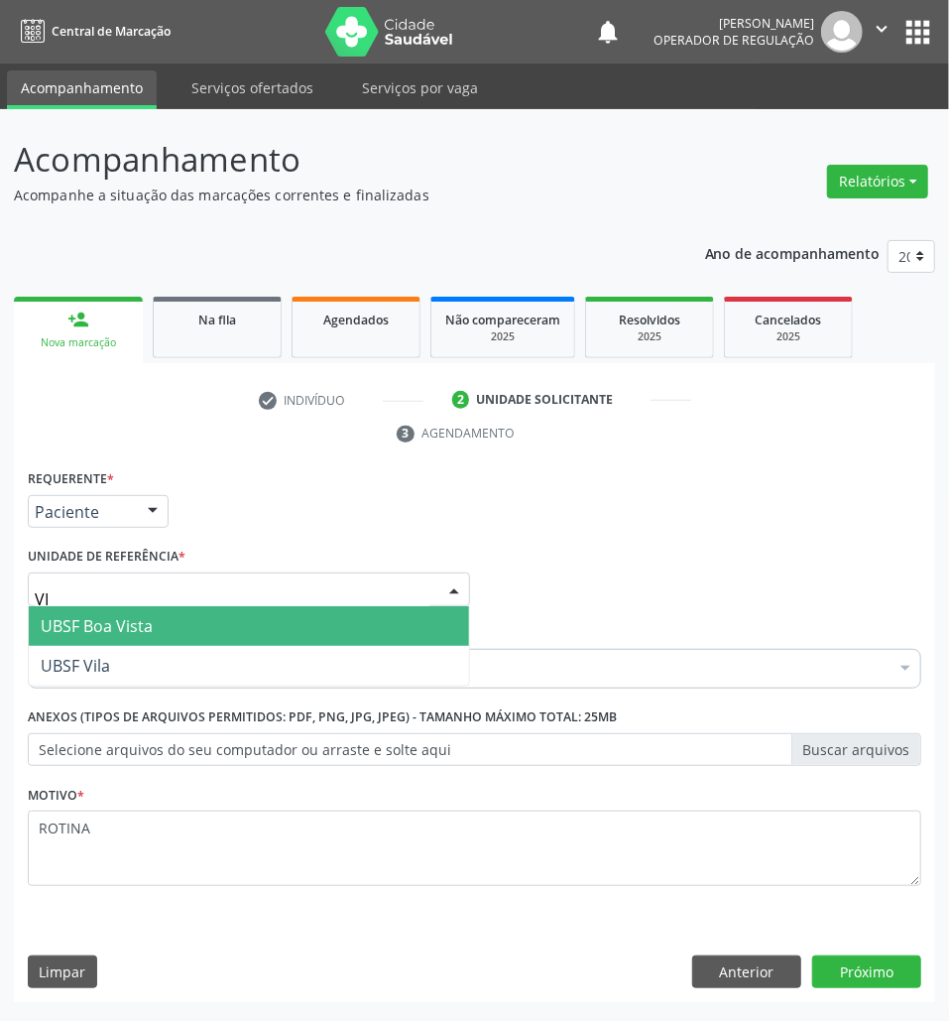
type input "VIL"
click at [153, 639] on span "UBSF Vila" at bounding box center [249, 626] width 440 height 40
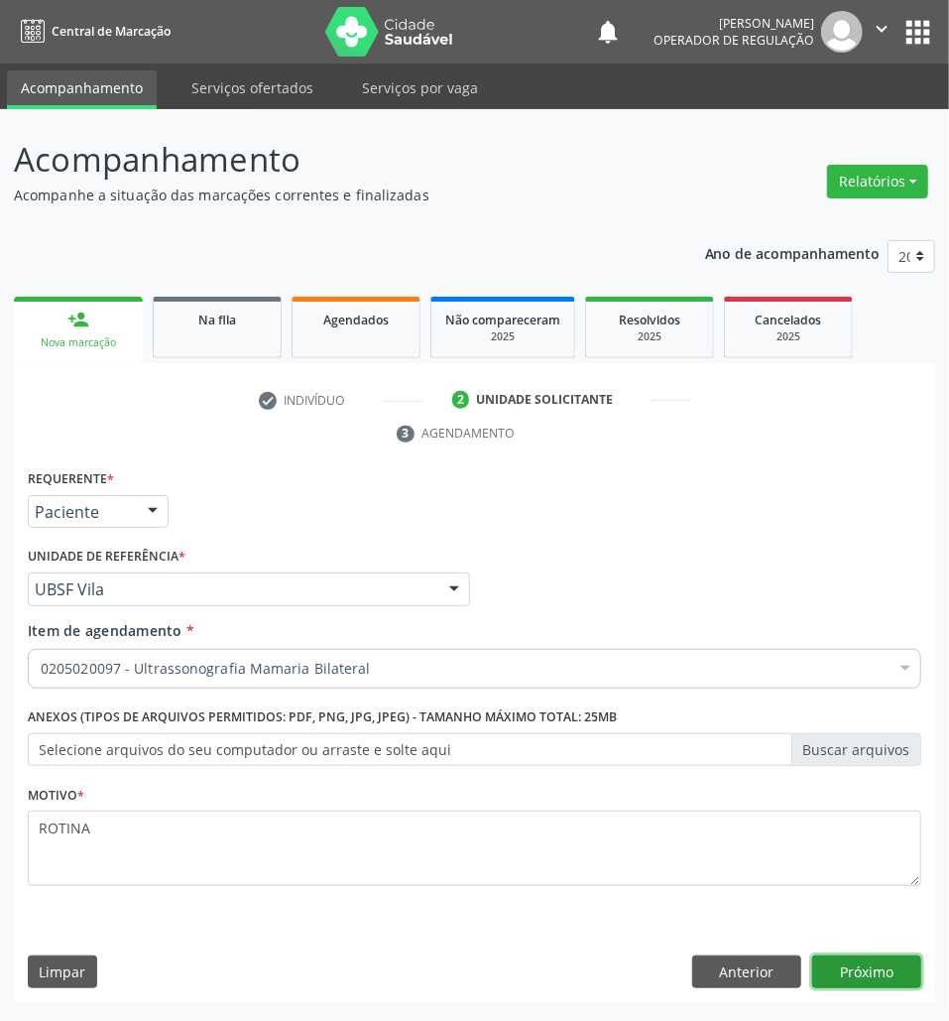
click at [874, 964] on button "Próximo" at bounding box center [866, 972] width 109 height 34
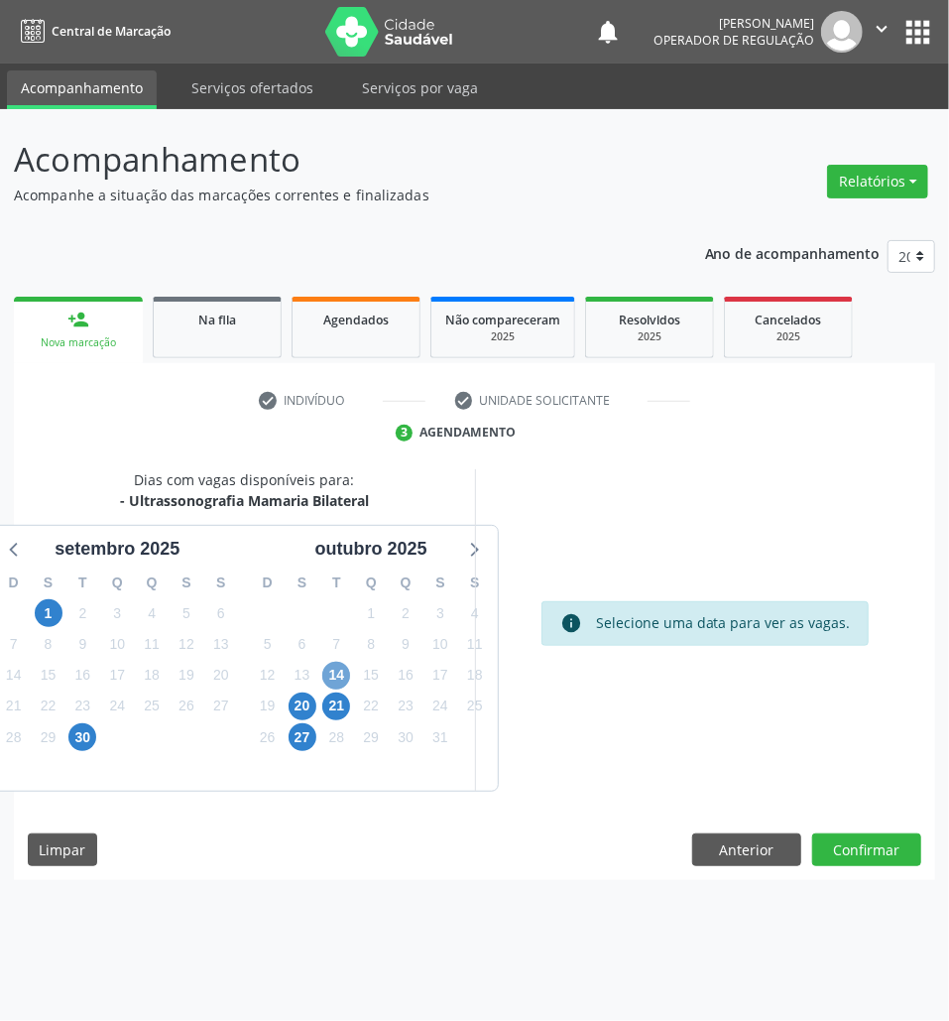
click at [331, 667] on span "14" at bounding box center [336, 676] width 28 height 28
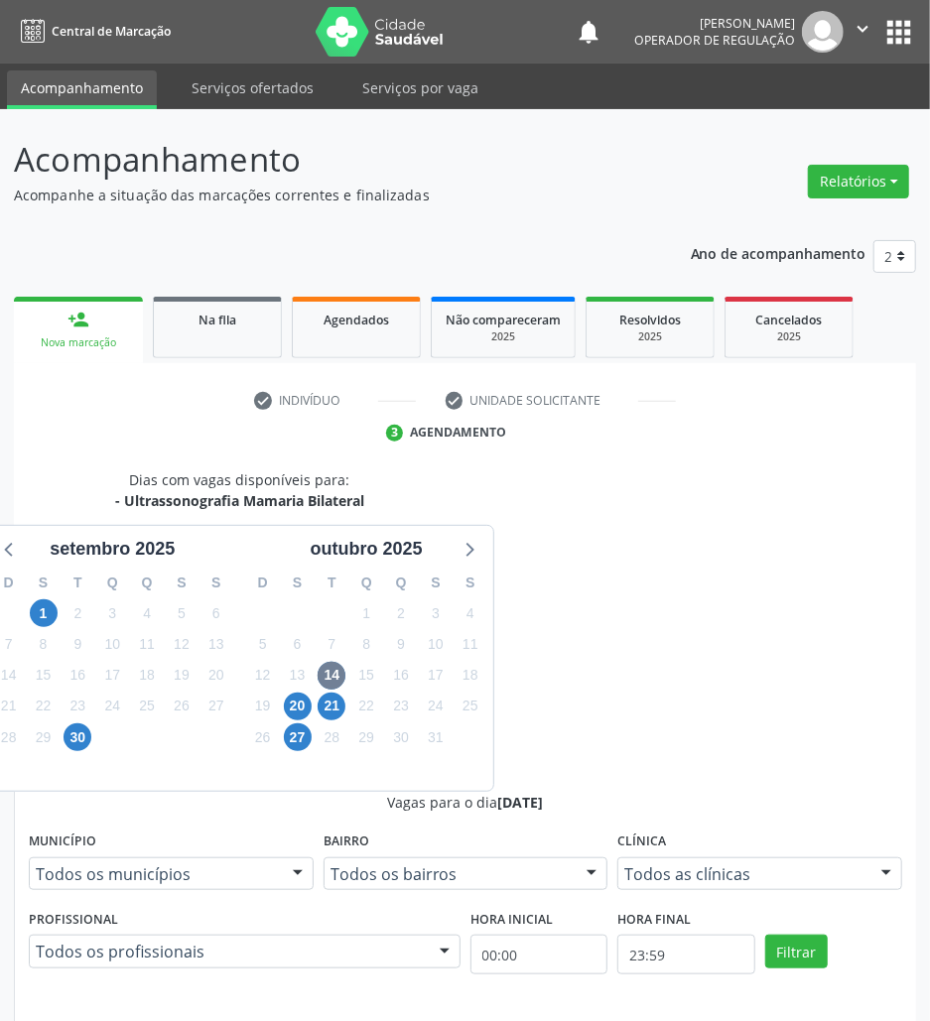
radio input "true"
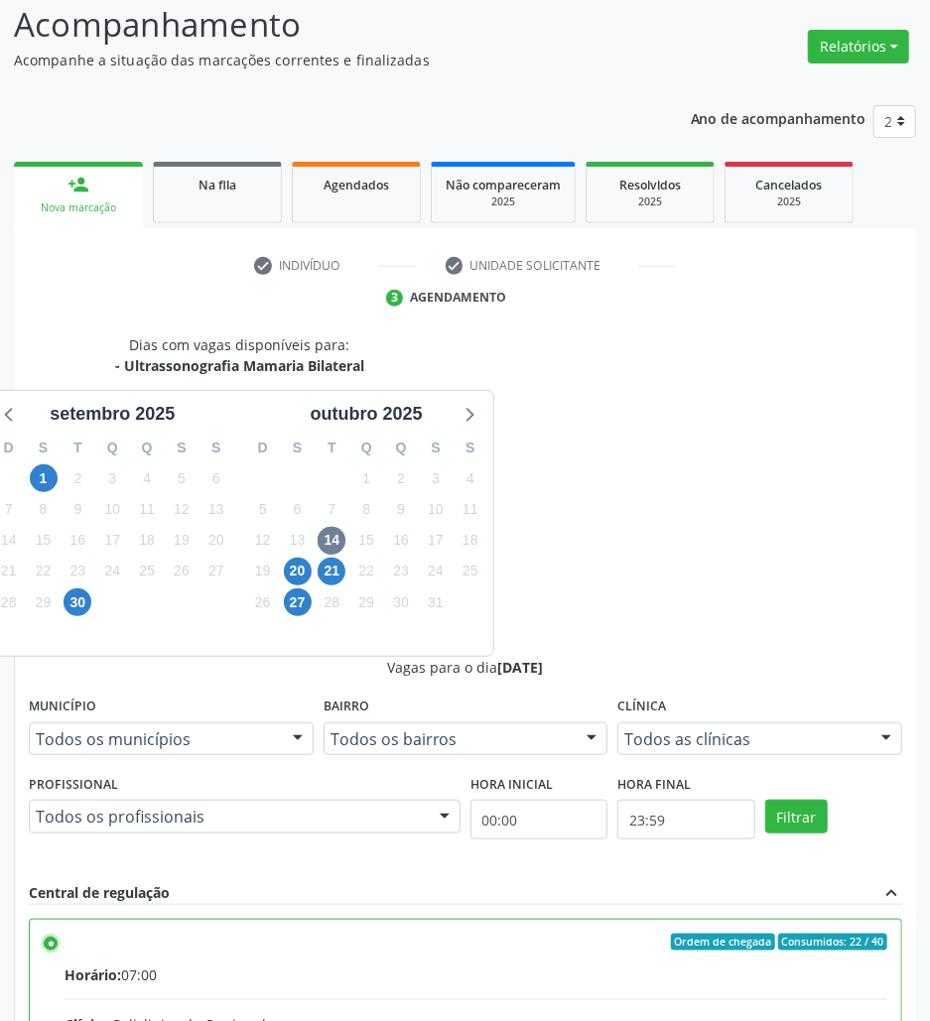
scroll to position [207, 0]
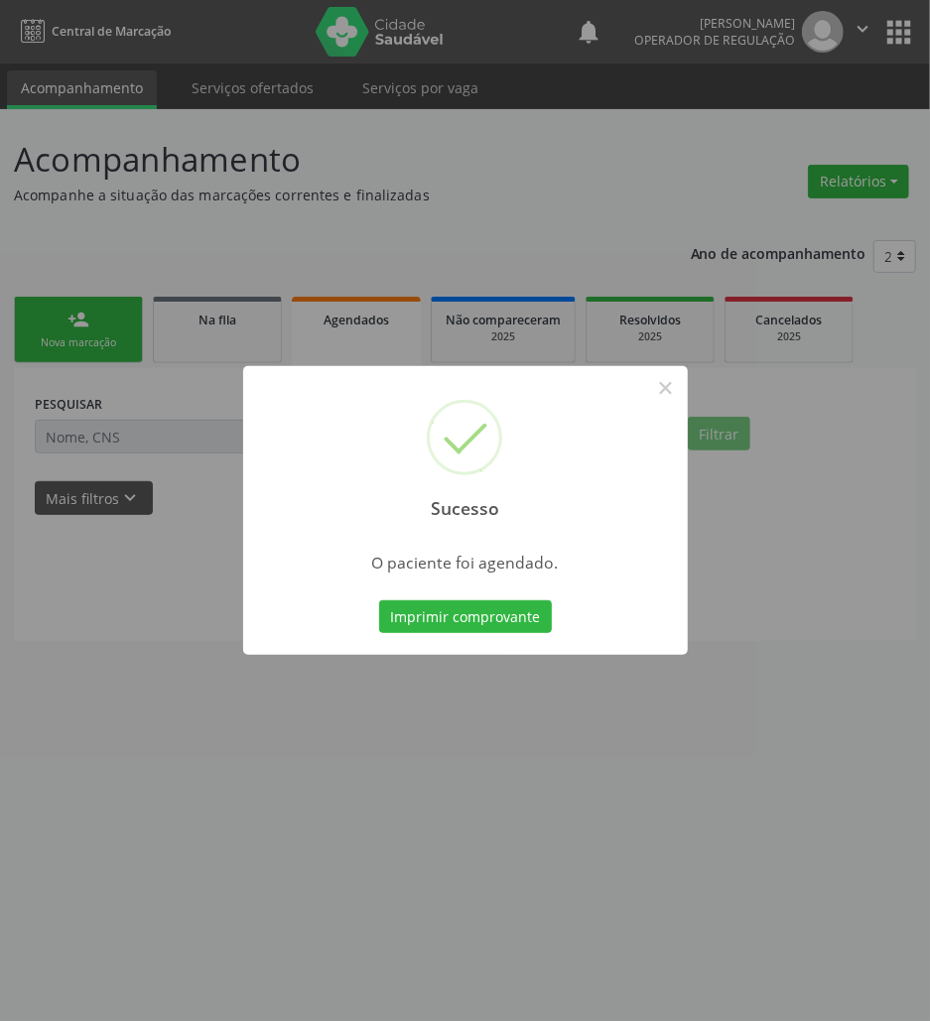
scroll to position [0, 0]
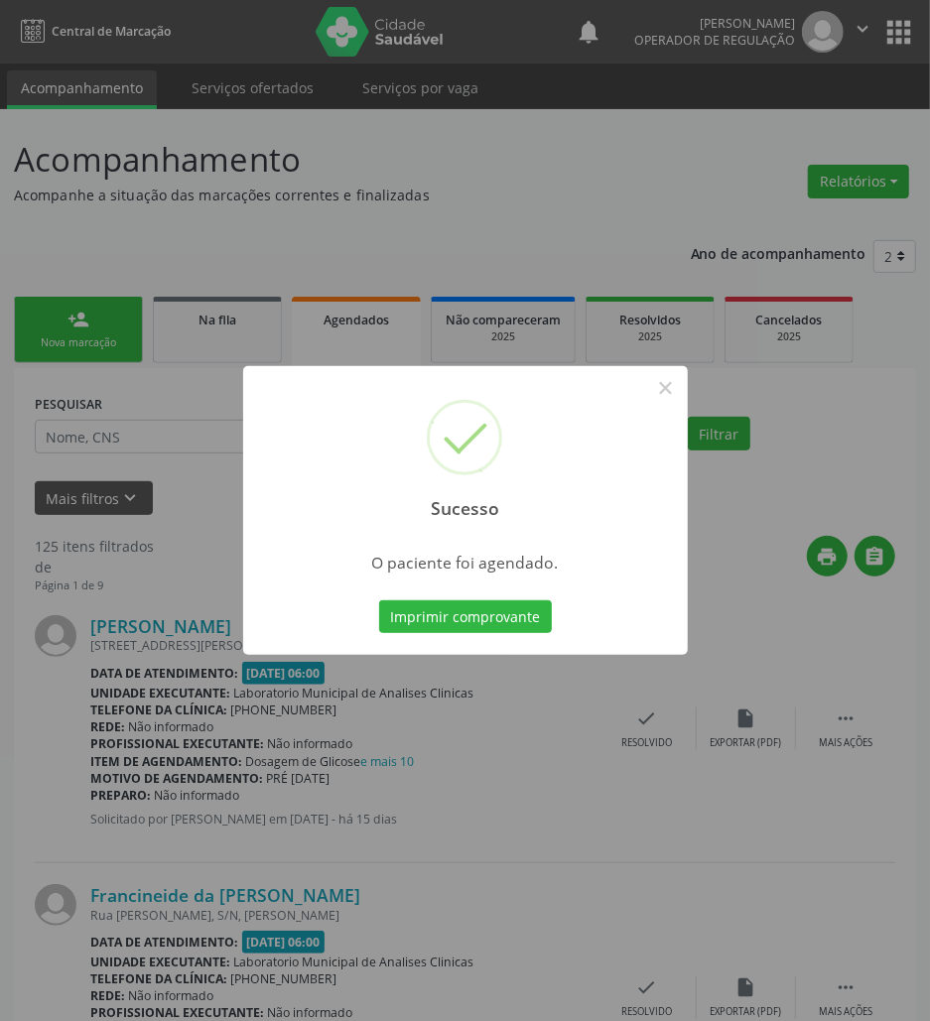
click at [379, 600] on button "Imprimir comprovante" at bounding box center [465, 617] width 173 height 34
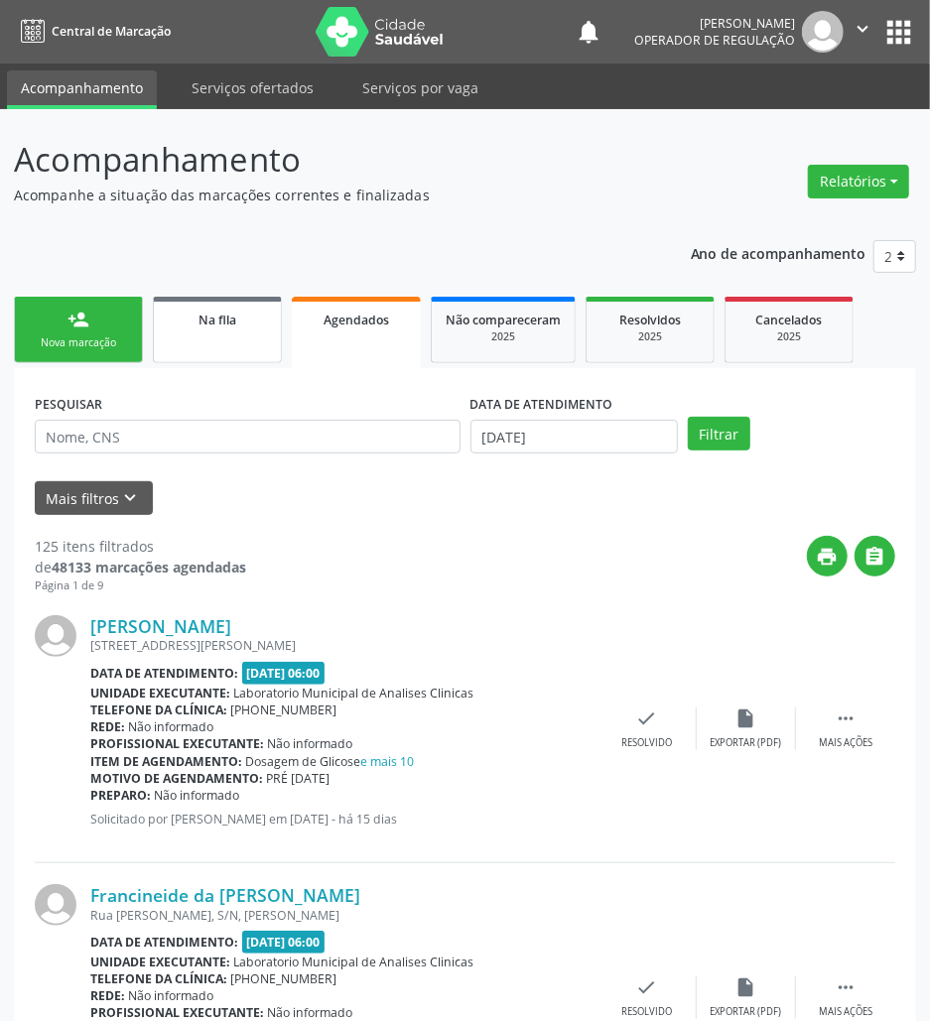
click at [194, 330] on link "Na fila" at bounding box center [217, 330] width 129 height 66
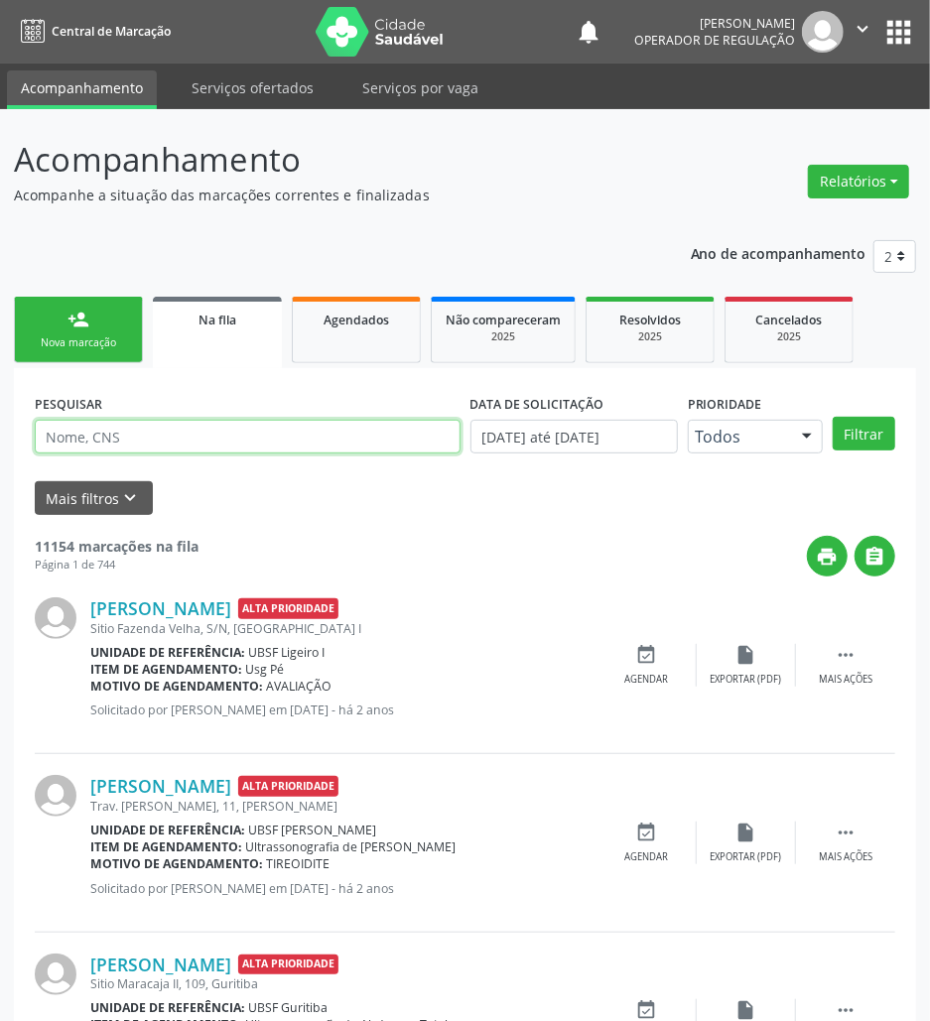
click at [173, 442] on input "text" at bounding box center [248, 437] width 426 height 34
paste input "702506370501731"
type input "702506370501731"
click at [832, 417] on button "Filtrar" at bounding box center [863, 434] width 62 height 34
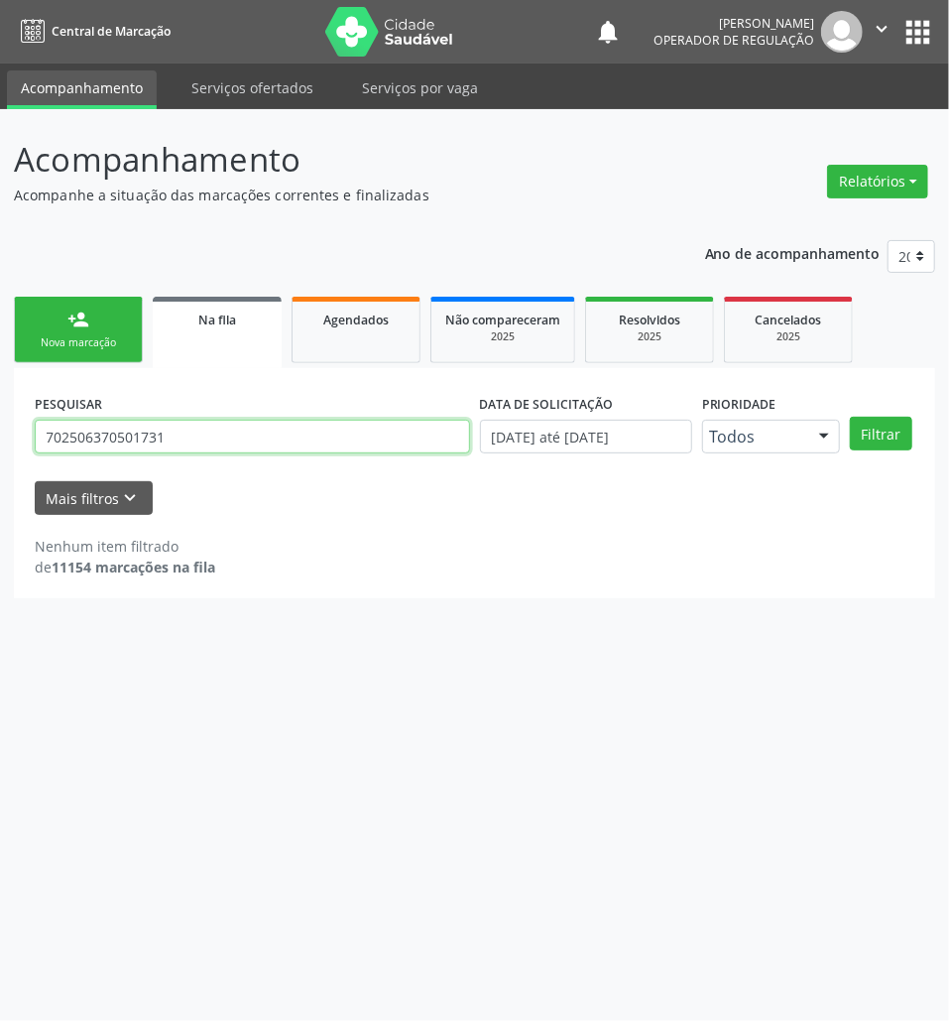
click at [173, 442] on input "702506370501731" at bounding box center [252, 437] width 435 height 34
click at [850, 417] on button "Filtrar" at bounding box center [881, 434] width 62 height 34
click at [172, 449] on input "702506370501731" at bounding box center [252, 437] width 435 height 34
click at [850, 417] on button "Filtrar" at bounding box center [881, 434] width 62 height 34
click at [171, 445] on input "702506370501731" at bounding box center [252, 437] width 435 height 34
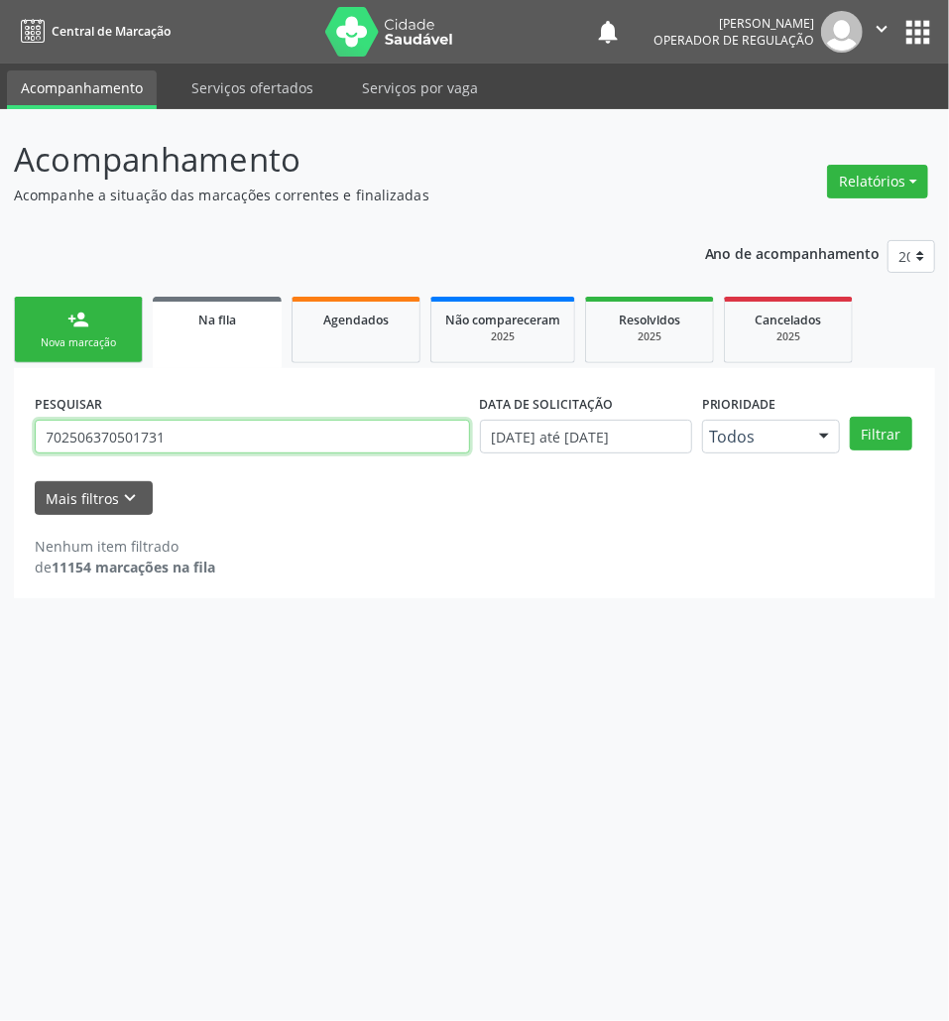
click at [171, 445] on input "702506370501731" at bounding box center [252, 437] width 435 height 34
click at [393, 331] on link "Agendados" at bounding box center [356, 330] width 129 height 66
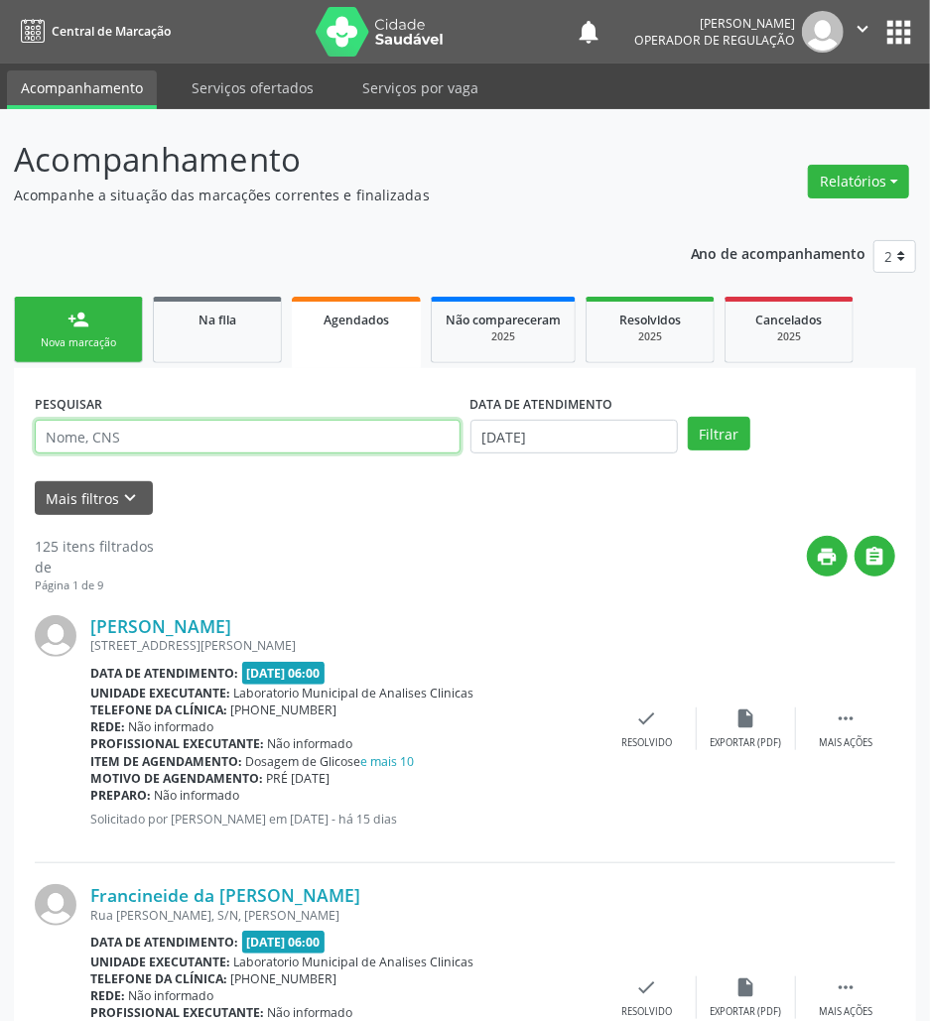
click at [355, 437] on input "text" at bounding box center [248, 437] width 426 height 34
paste input "702506370501731"
type input "702506370501731"
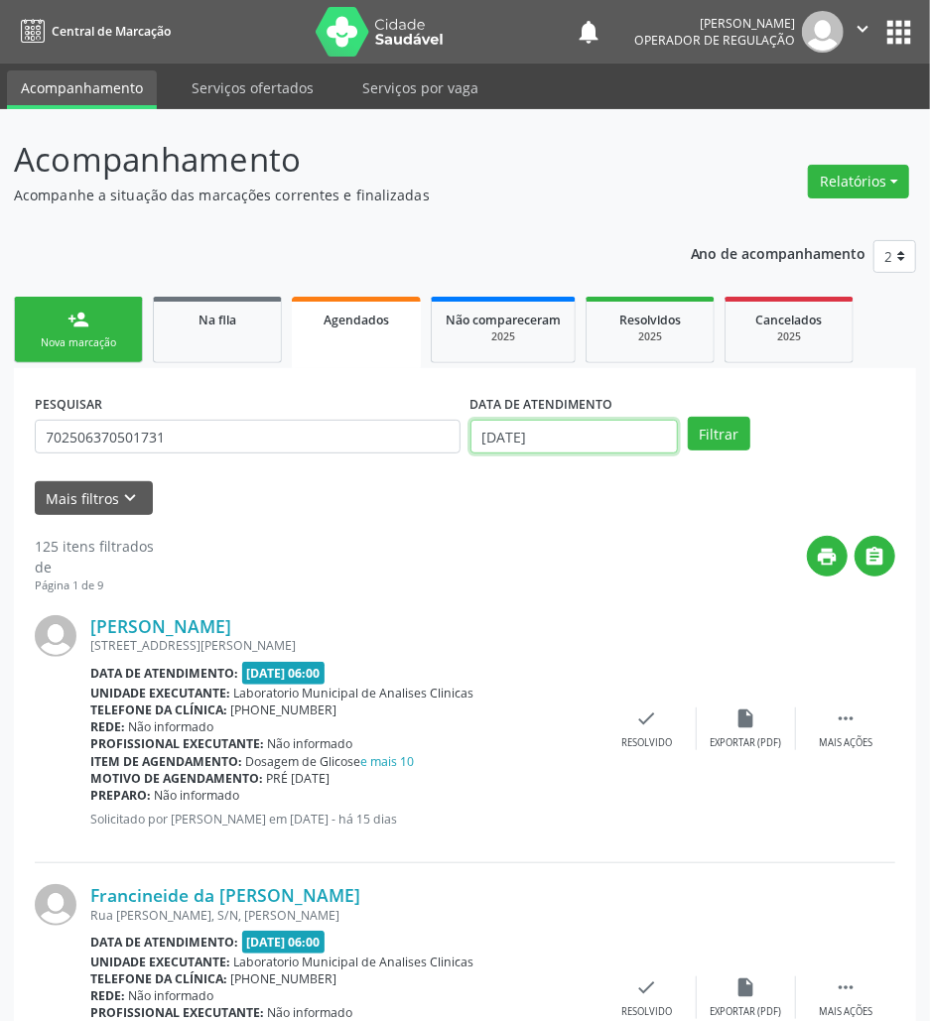
click at [532, 429] on input "[DATE]" at bounding box center [573, 437] width 207 height 34
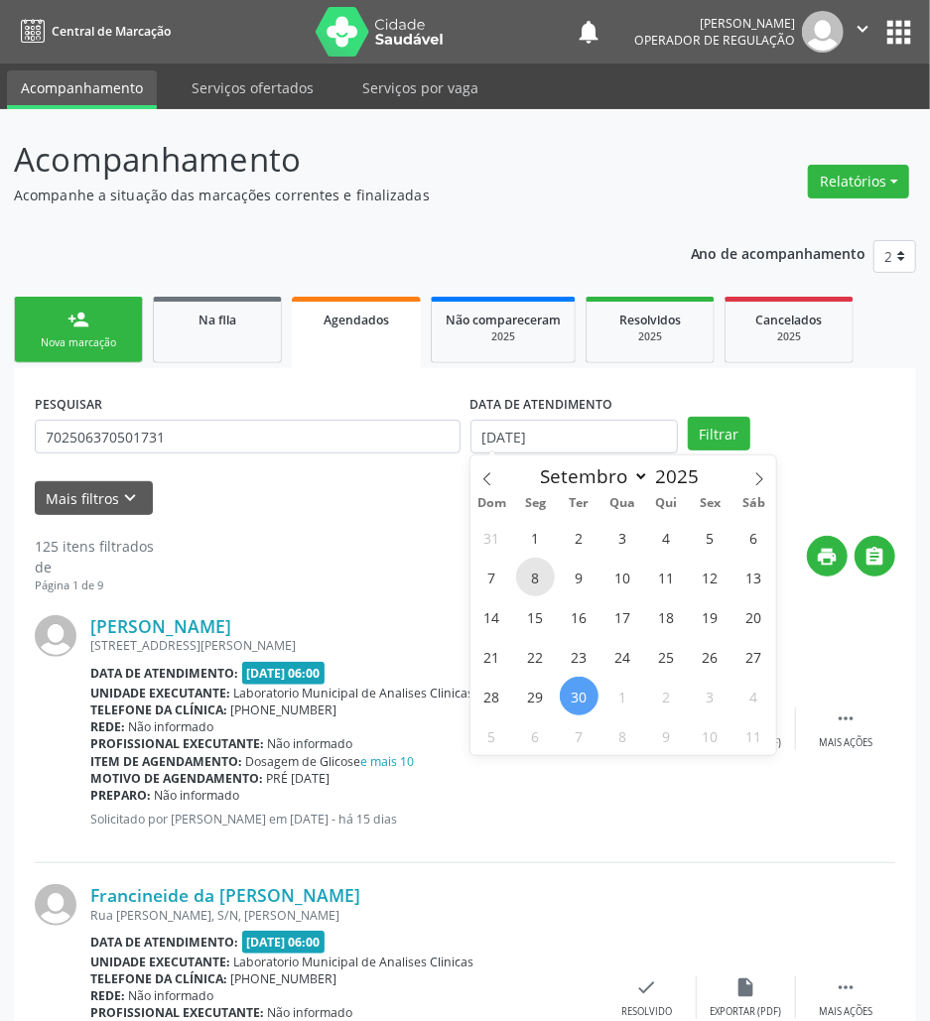
click at [534, 584] on span "8" at bounding box center [535, 577] width 39 height 39
type input "[DATE]"
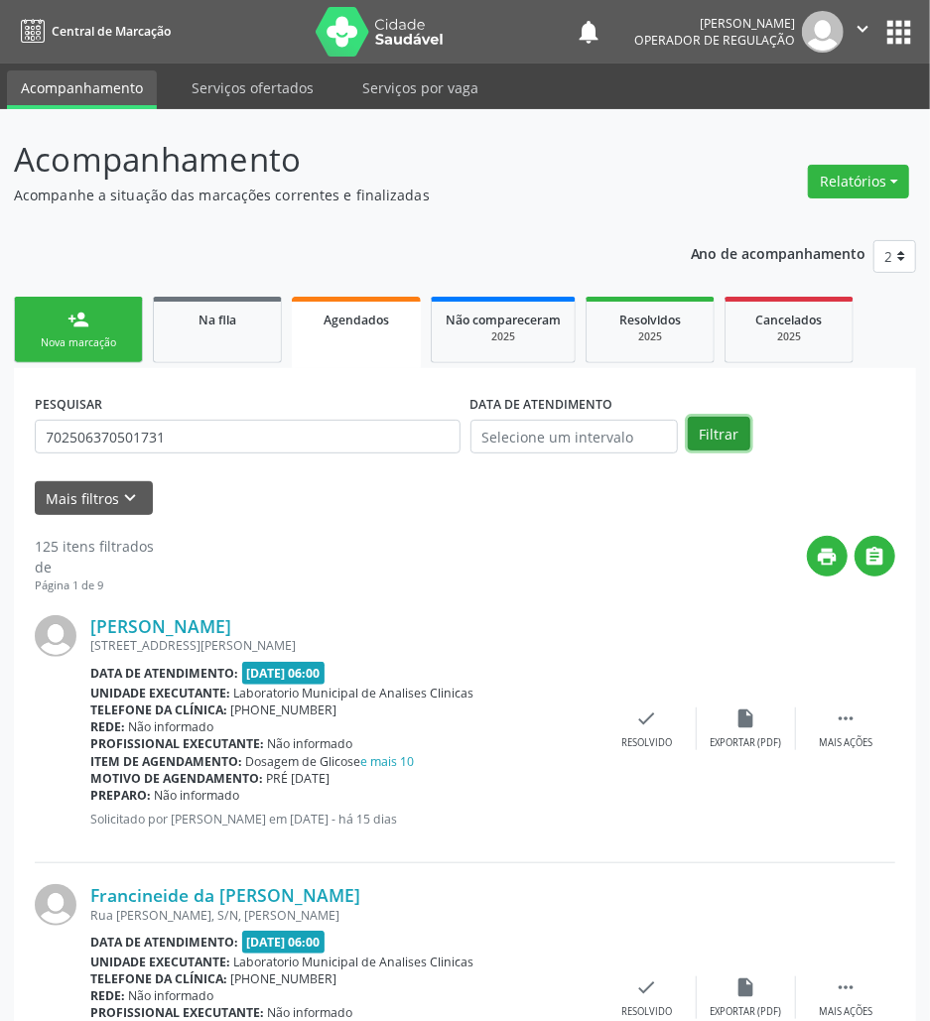
click at [724, 442] on button "Filtrar" at bounding box center [718, 434] width 62 height 34
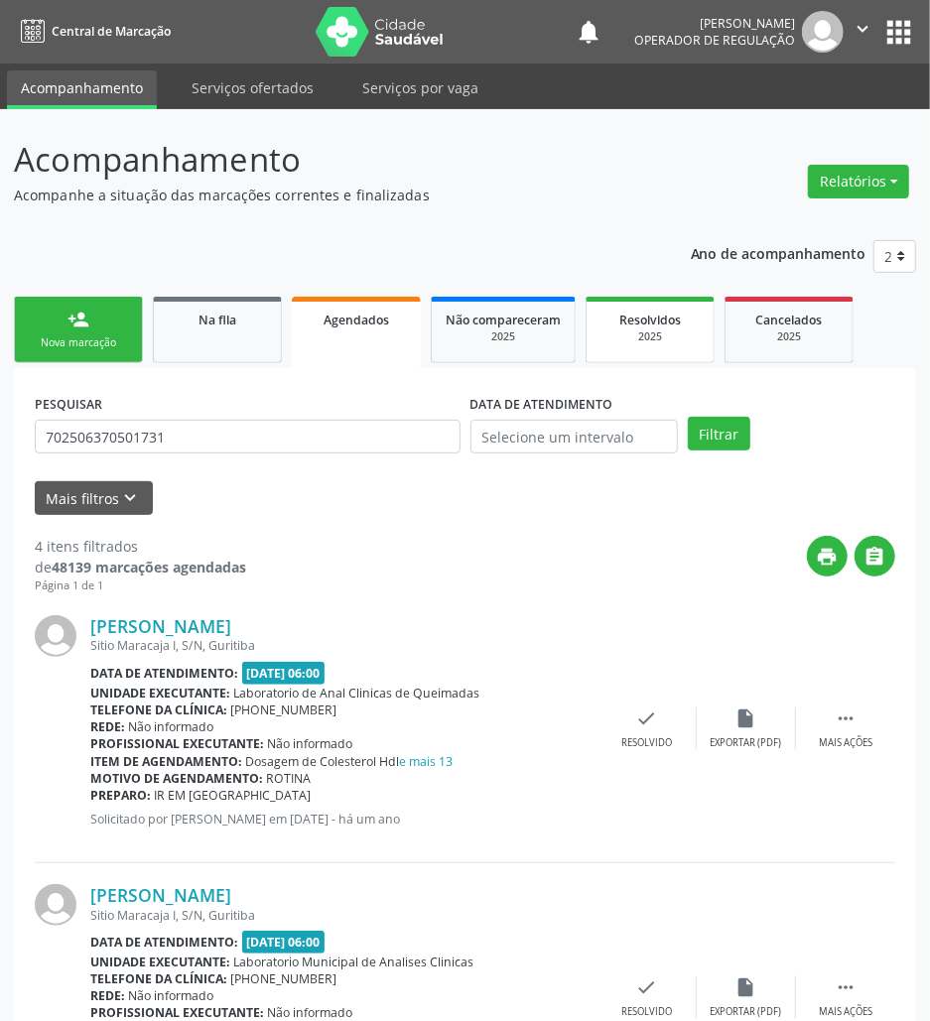
click at [641, 330] on div "2025" at bounding box center [649, 336] width 99 height 15
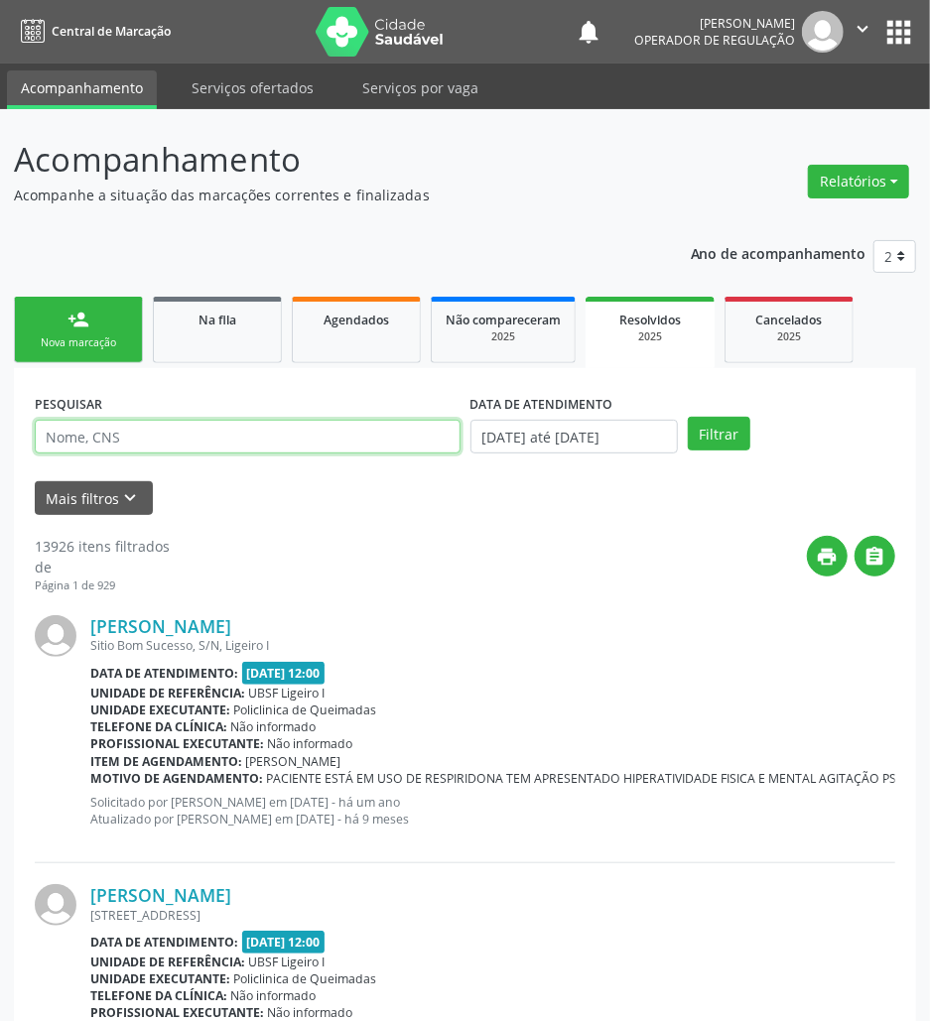
click at [231, 446] on input "text" at bounding box center [248, 437] width 426 height 34
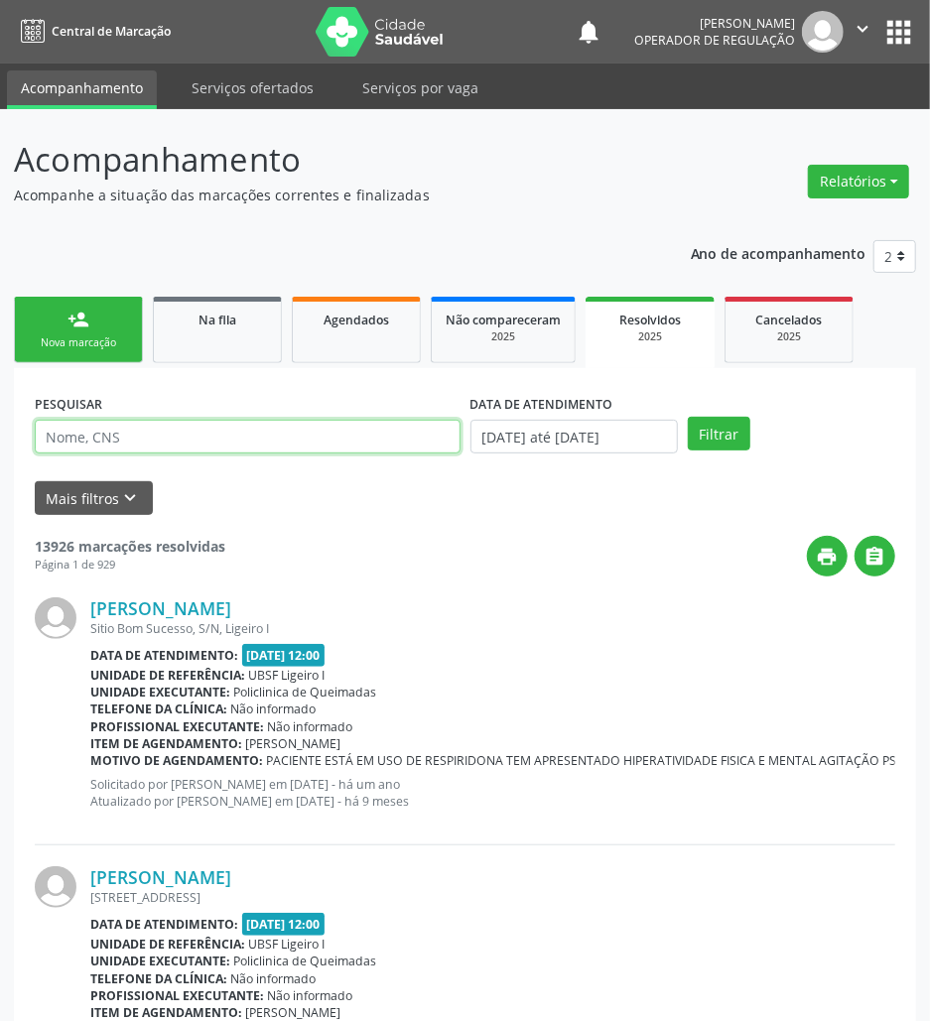
click at [231, 446] on input "text" at bounding box center [248, 437] width 426 height 34
paste input "702506370501731"
type input "702506370501731"
click at [687, 417] on button "Filtrar" at bounding box center [718, 434] width 62 height 34
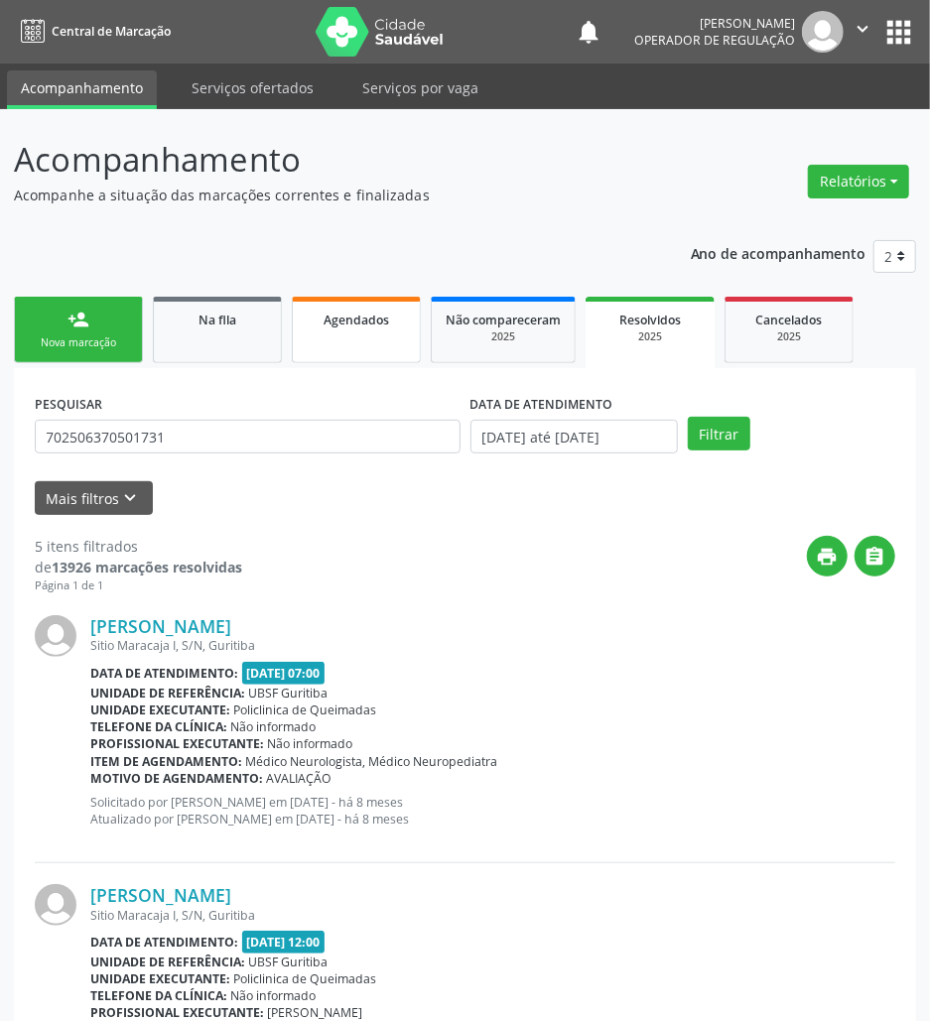
click at [406, 341] on link "Agendados" at bounding box center [356, 330] width 129 height 66
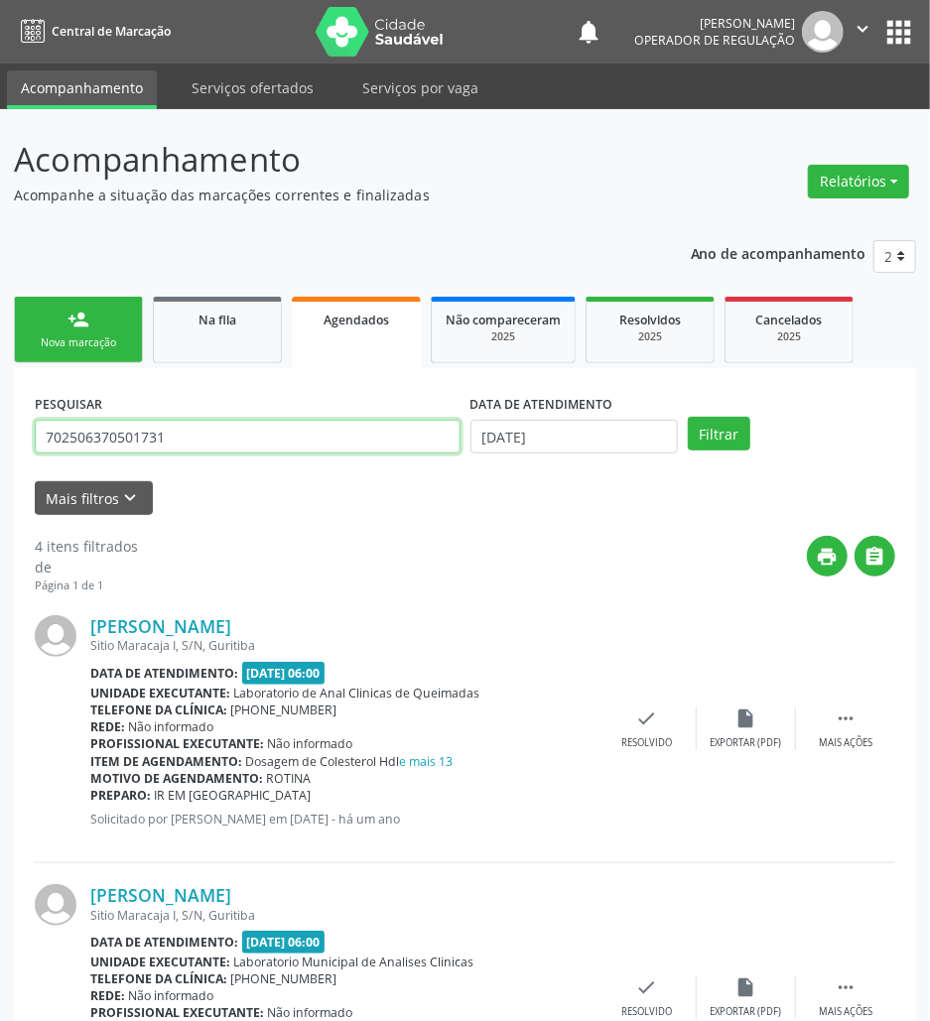
click at [362, 423] on input "702506370501731" at bounding box center [248, 437] width 426 height 34
paste input "8208192034346"
type input "708208192034346"
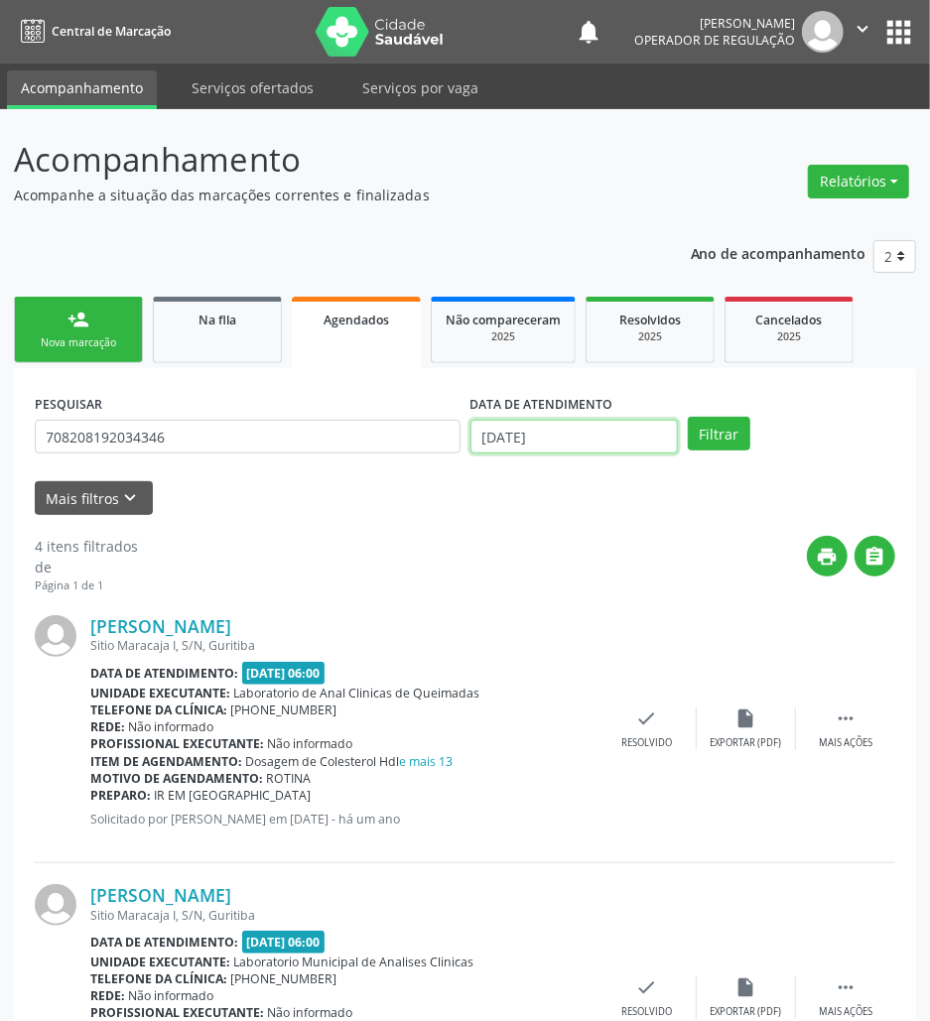
click at [481, 450] on body "Central de Marcação notifications [PERSON_NAME] Operador de regulação  Configu…" at bounding box center [465, 510] width 930 height 1021
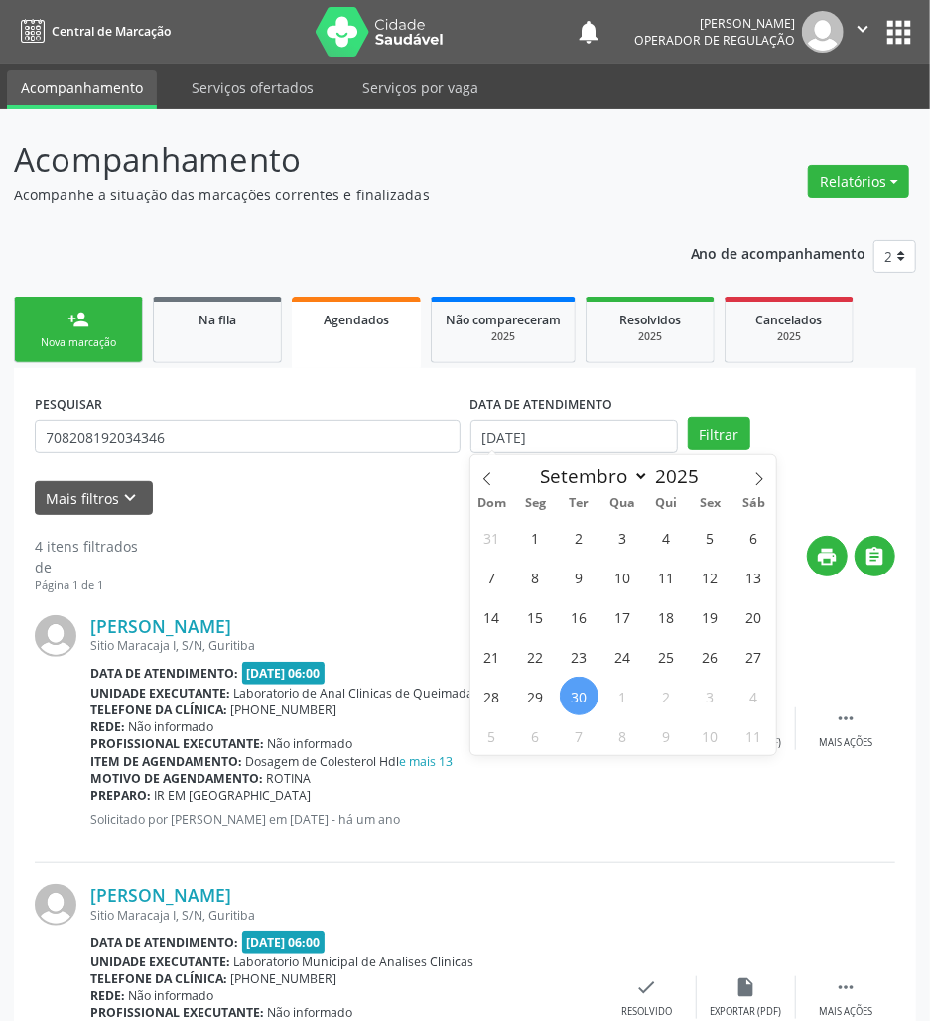
click at [514, 542] on div "31 1 2 3 4 5 6 7 8 9 10 11 12 13 14 15 16 17 18 19 20 21 22 23 24 25 26 27 28 2…" at bounding box center [623, 636] width 306 height 238
click at [604, 538] on span "3" at bounding box center [622, 537] width 39 height 39
type input "[DATE]"
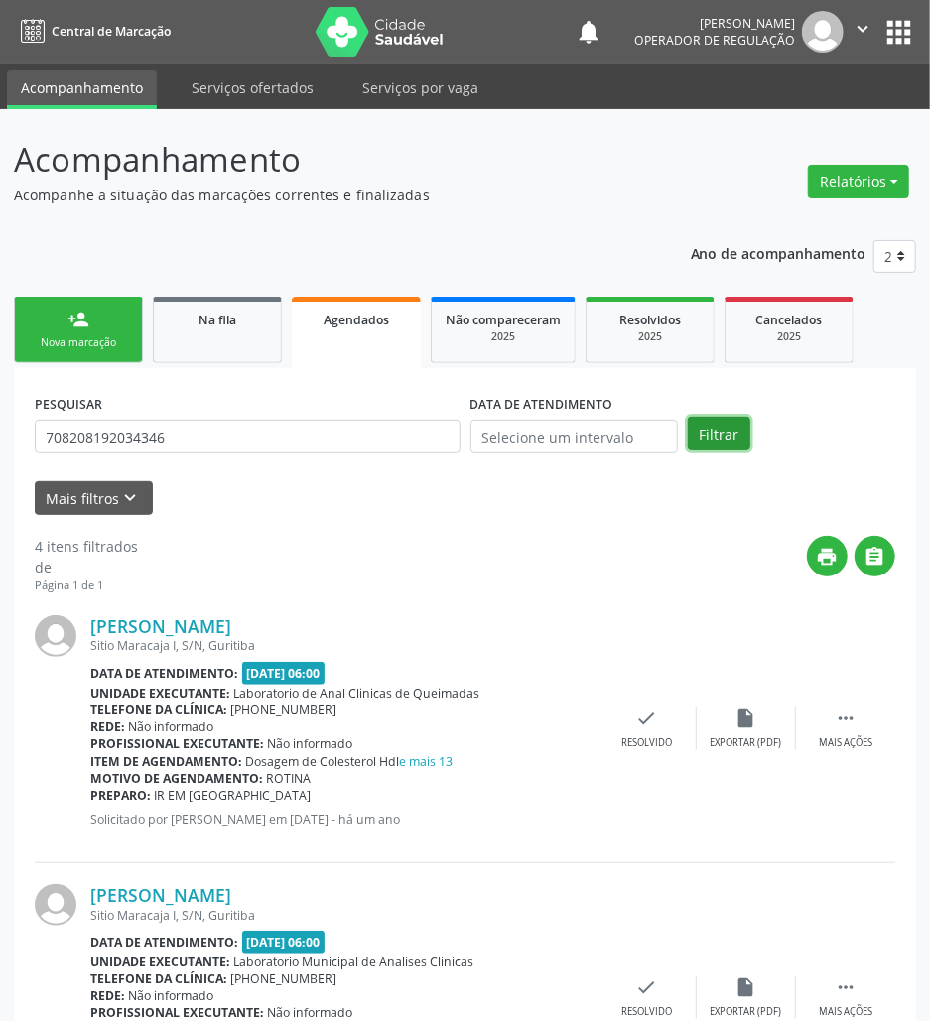
click at [722, 430] on button "Filtrar" at bounding box center [718, 434] width 62 height 34
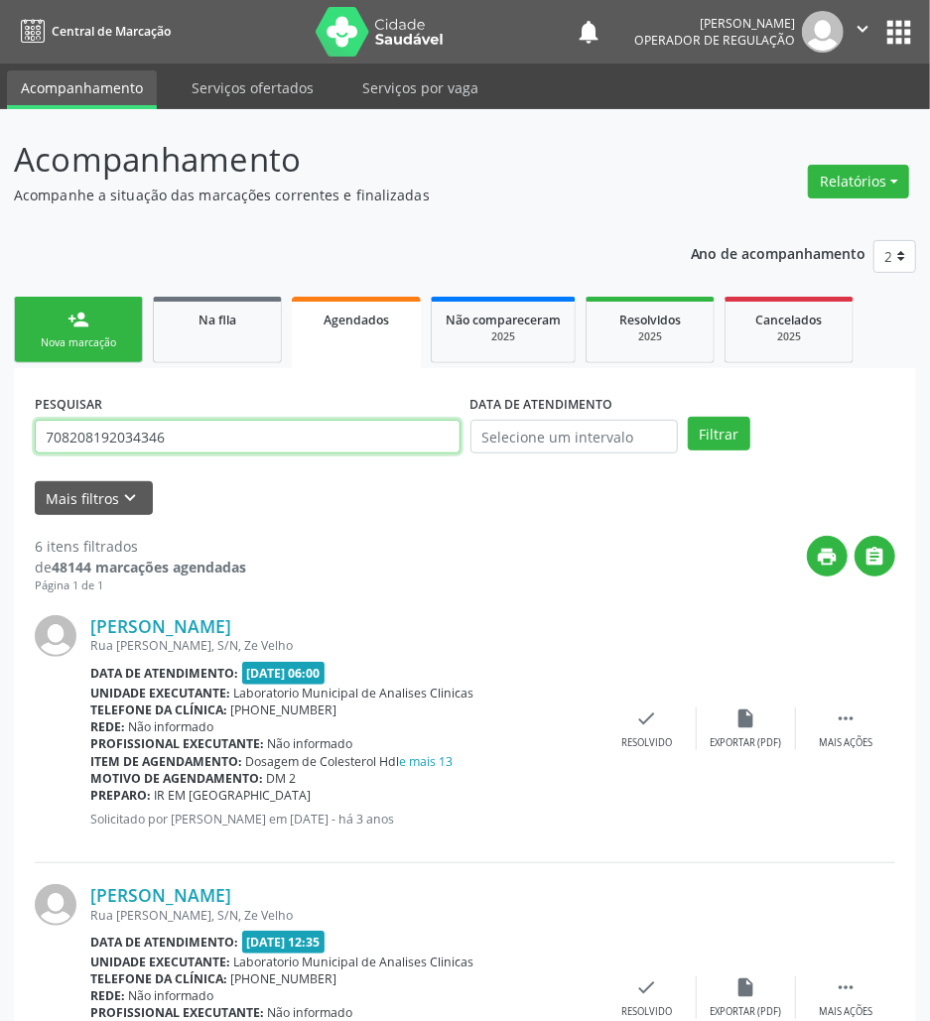
click at [147, 442] on input "708208192034346" at bounding box center [248, 437] width 426 height 34
paste input "0006696123908"
click at [687, 417] on button "Filtrar" at bounding box center [718, 434] width 62 height 34
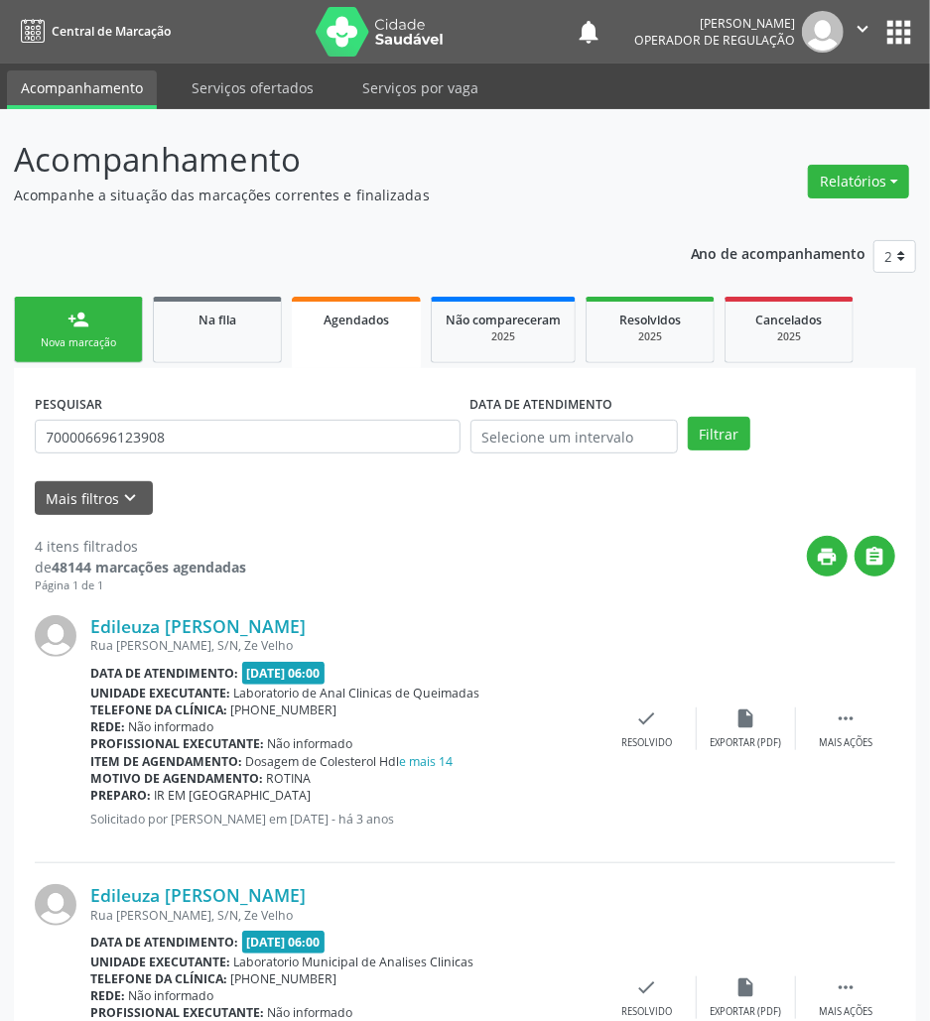
click at [222, 414] on div "PESQUISAR 700006696123908" at bounding box center [247, 427] width 435 height 77
click at [226, 436] on input "700006696123908" at bounding box center [248, 437] width 426 height 34
paste input "3684304209"
type input "700003684304209"
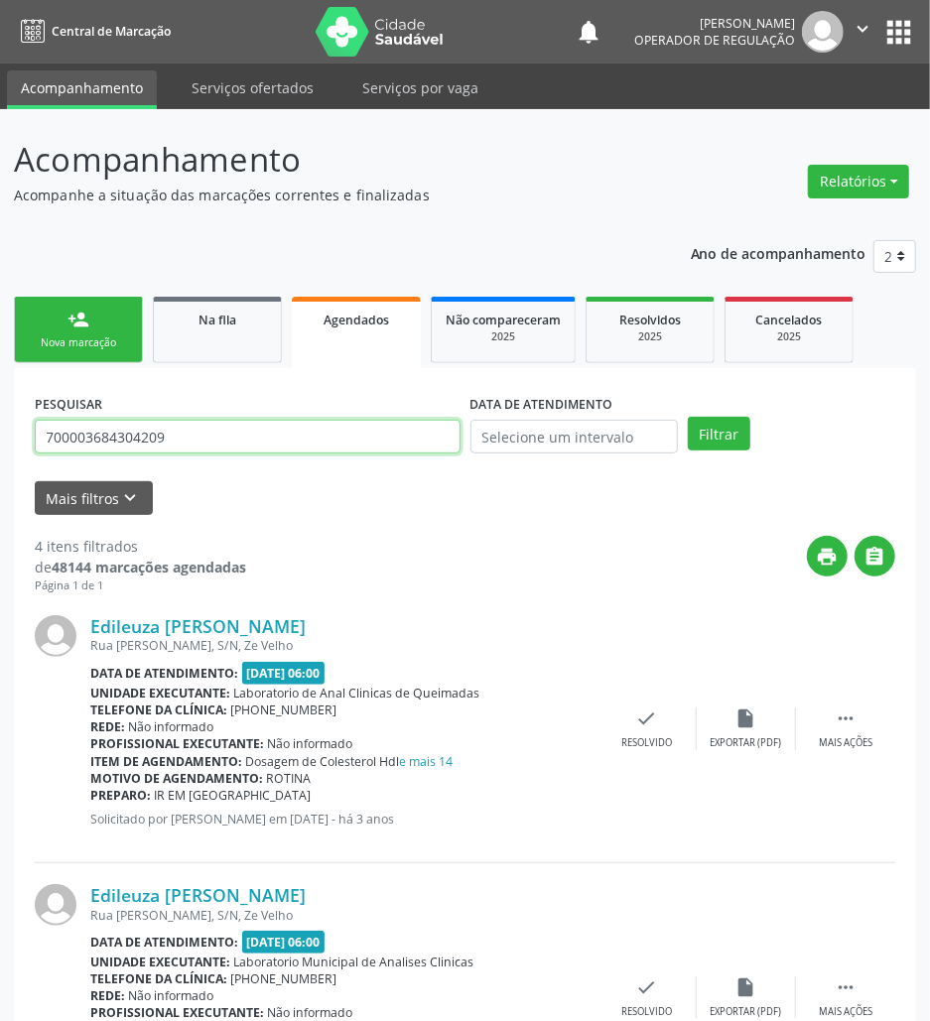
click at [687, 417] on button "Filtrar" at bounding box center [718, 434] width 62 height 34
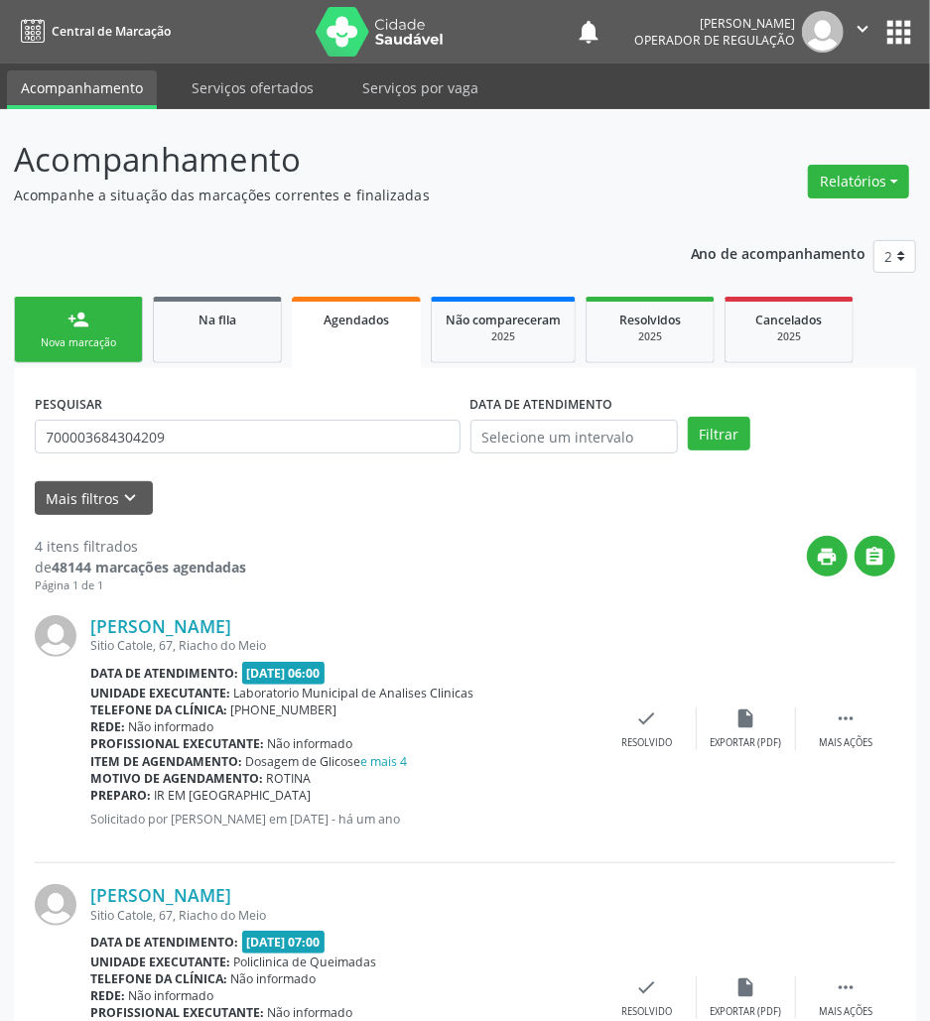
drag, startPoint x: 91, startPoint y: 310, endPoint x: 4, endPoint y: 291, distance: 89.3
click at [91, 310] on link "person_add Nova marcação" at bounding box center [78, 330] width 129 height 66
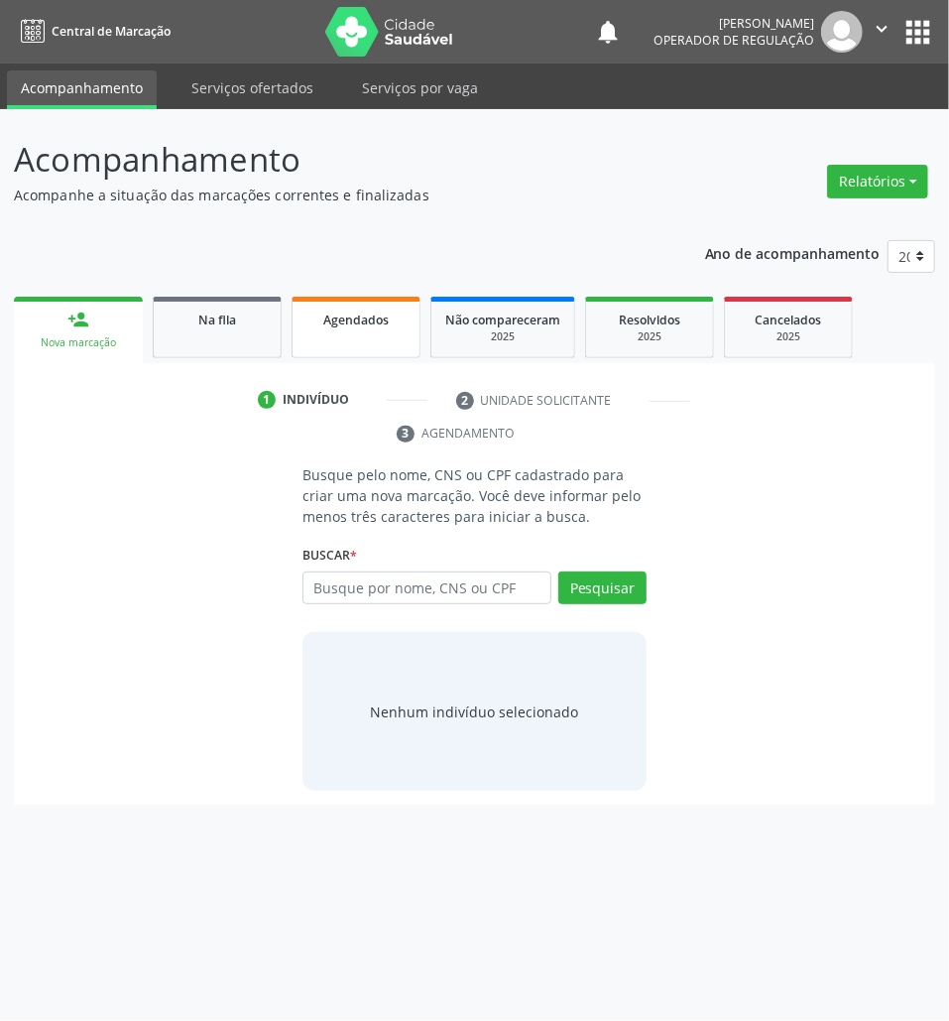
click at [361, 339] on link "Agendados" at bounding box center [356, 328] width 129 height 62
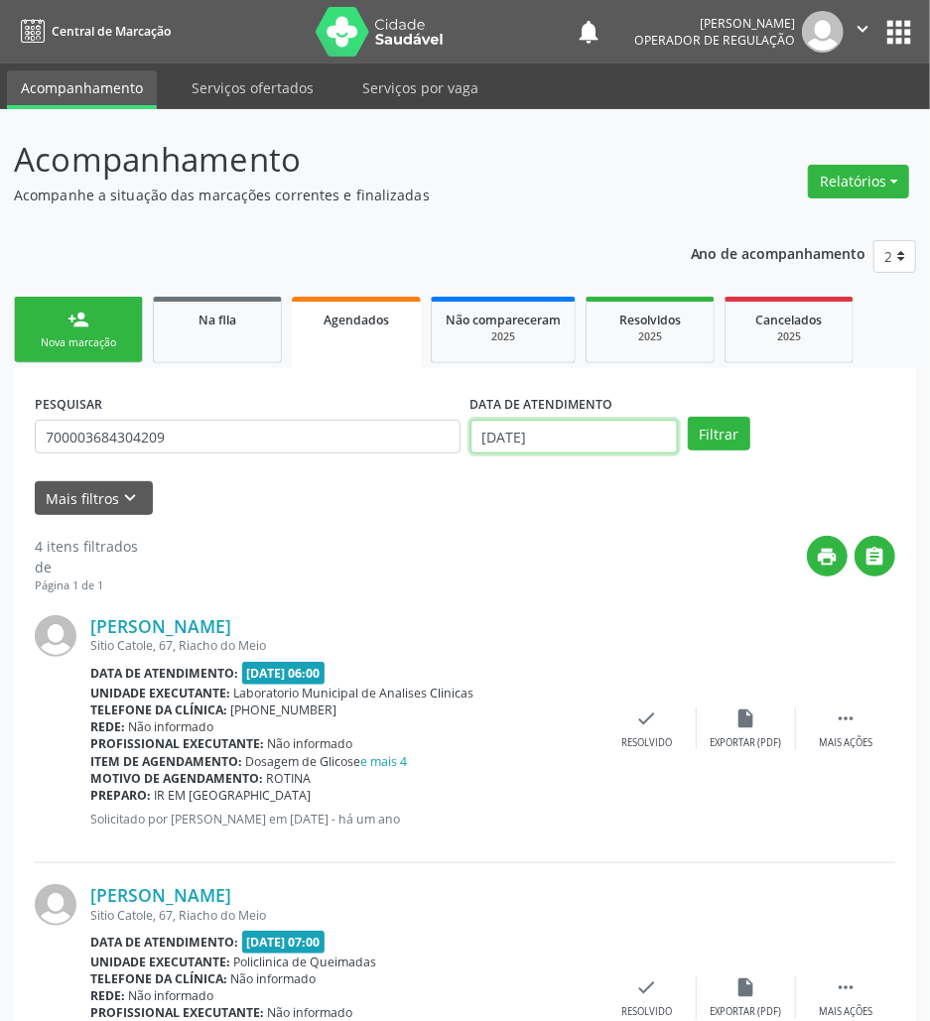
click at [609, 444] on input "[DATE]" at bounding box center [573, 437] width 207 height 34
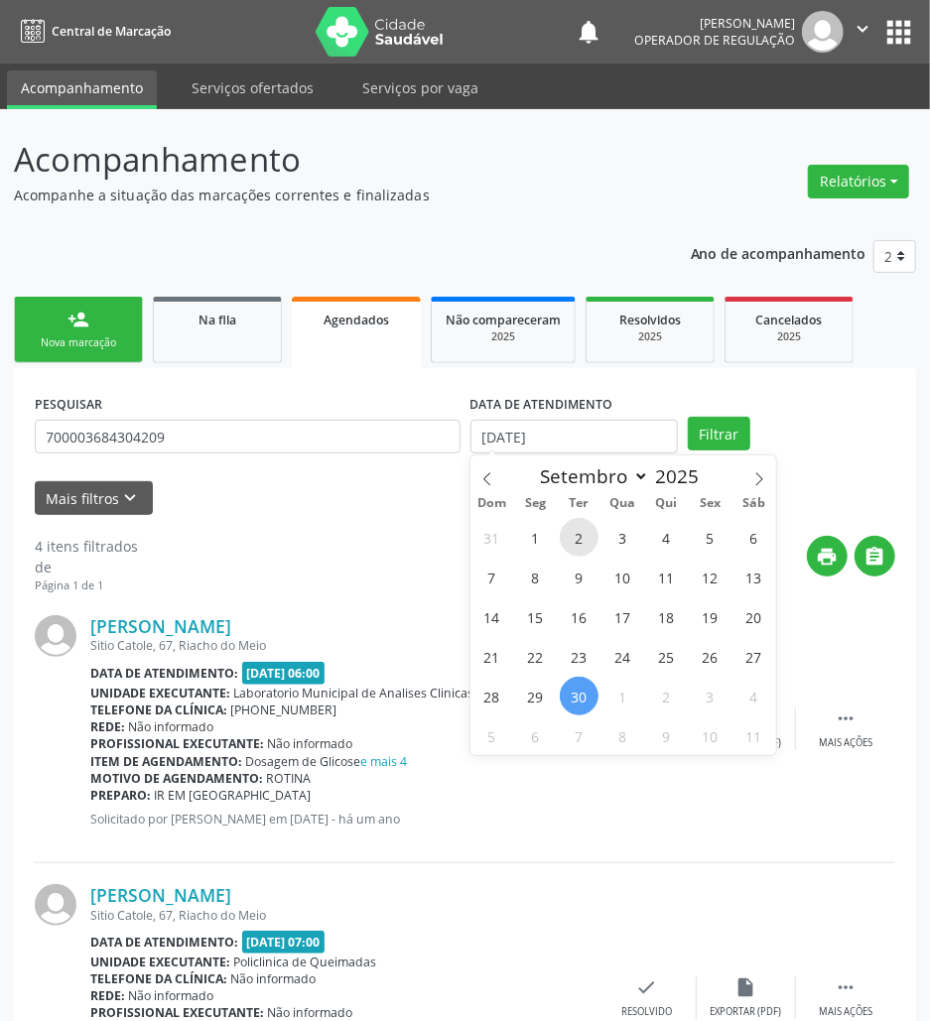
click at [569, 553] on span "2" at bounding box center [578, 537] width 39 height 39
type input "[DATE]"
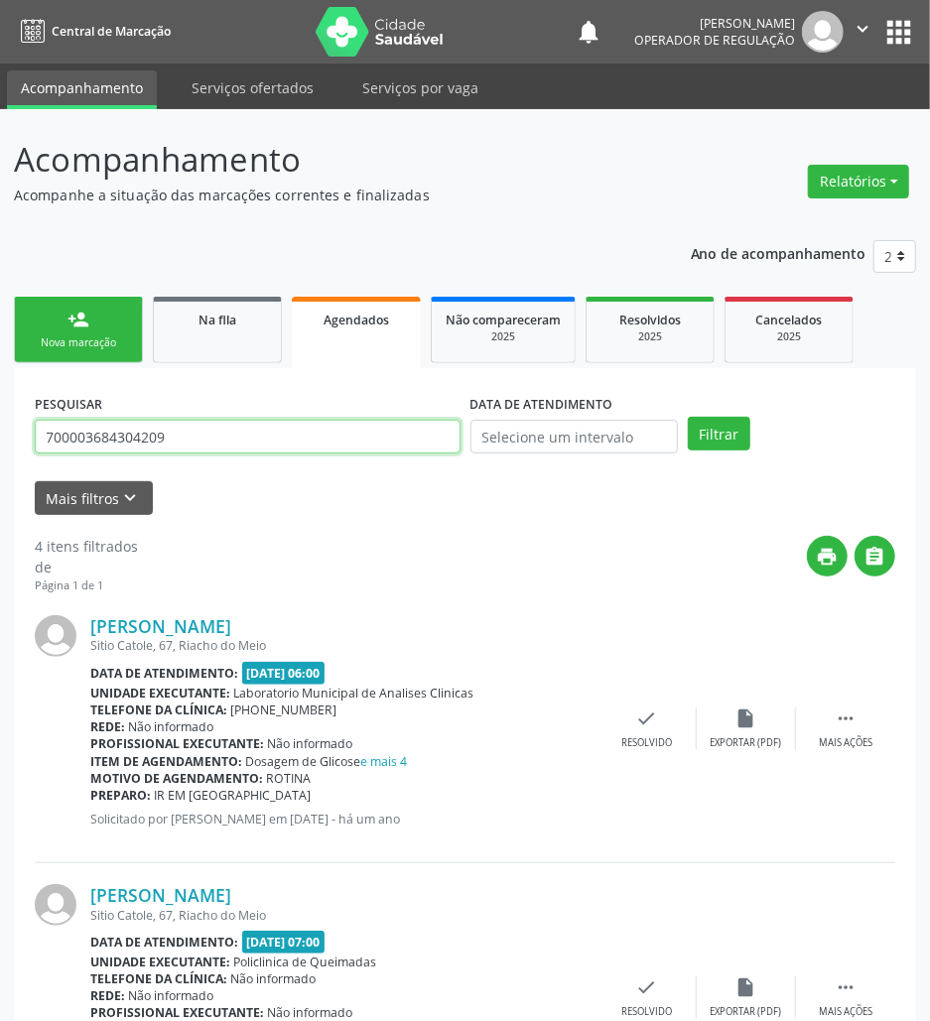
click at [263, 434] on input "700003684304209" at bounding box center [248, 437] width 426 height 34
click at [263, 436] on input "700003684304209" at bounding box center [248, 437] width 426 height 34
paste input "[PERSON_NAME]"
type input "[PERSON_NAME]"
click at [687, 417] on button "Filtrar" at bounding box center [718, 434] width 62 height 34
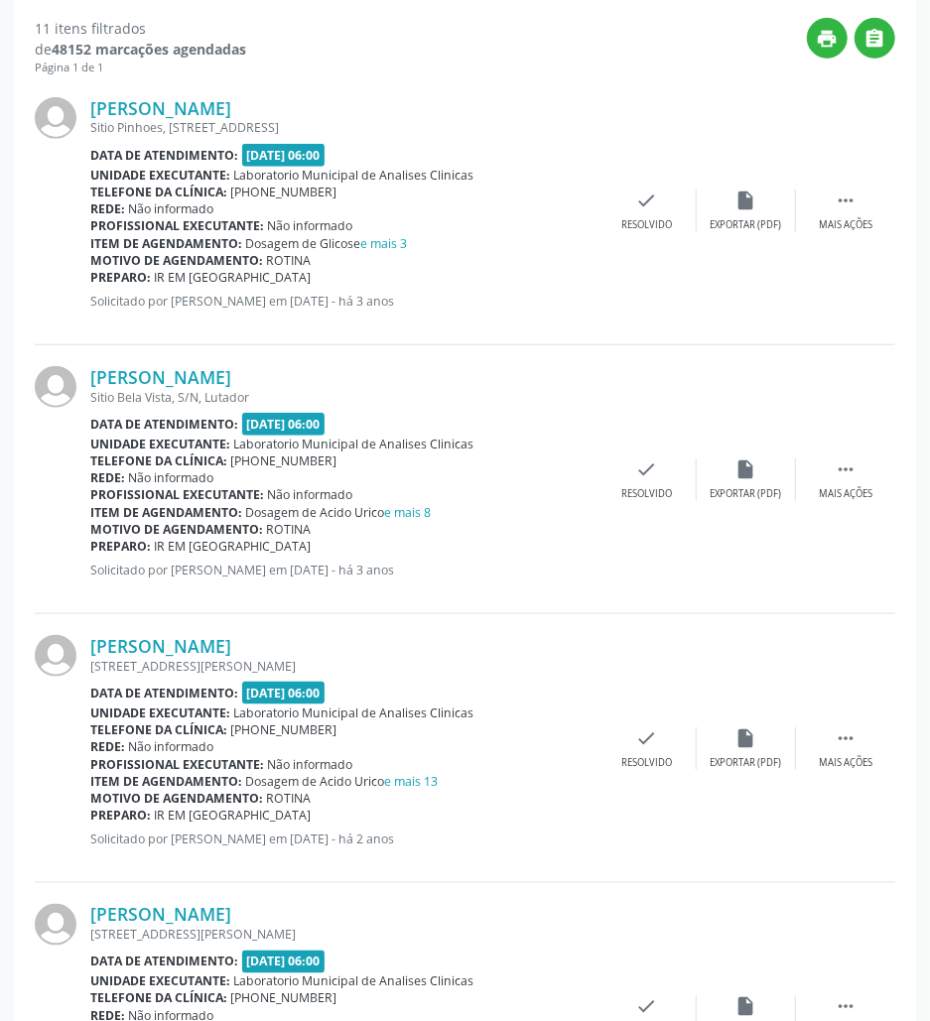
scroll to position [71, 0]
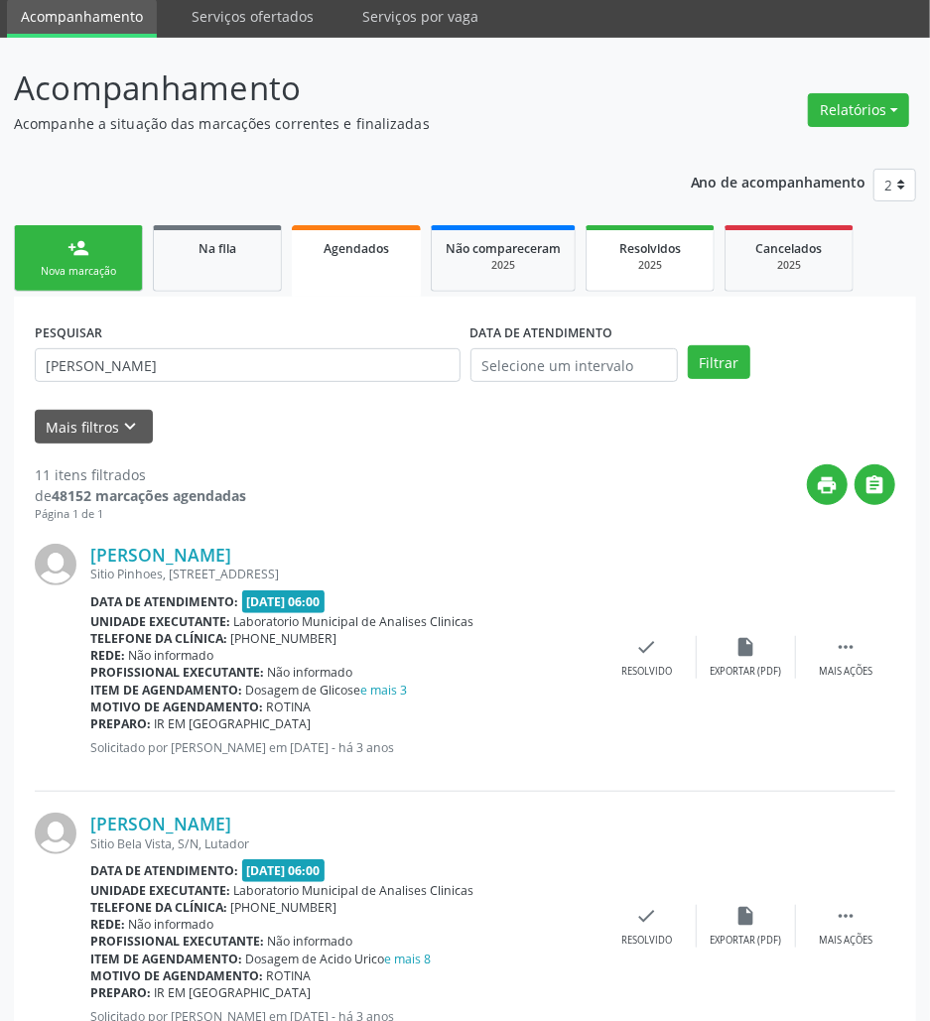
click at [649, 260] on div "2025" at bounding box center [649, 265] width 99 height 15
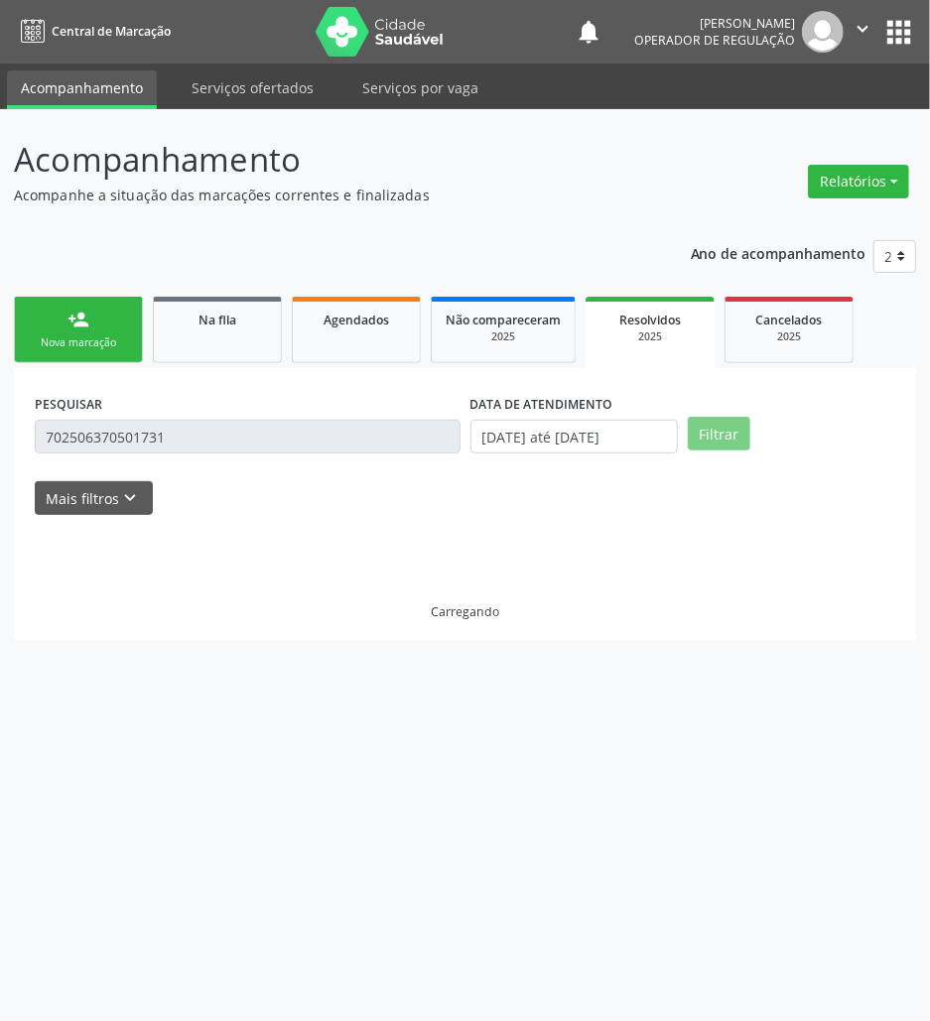
scroll to position [0, 0]
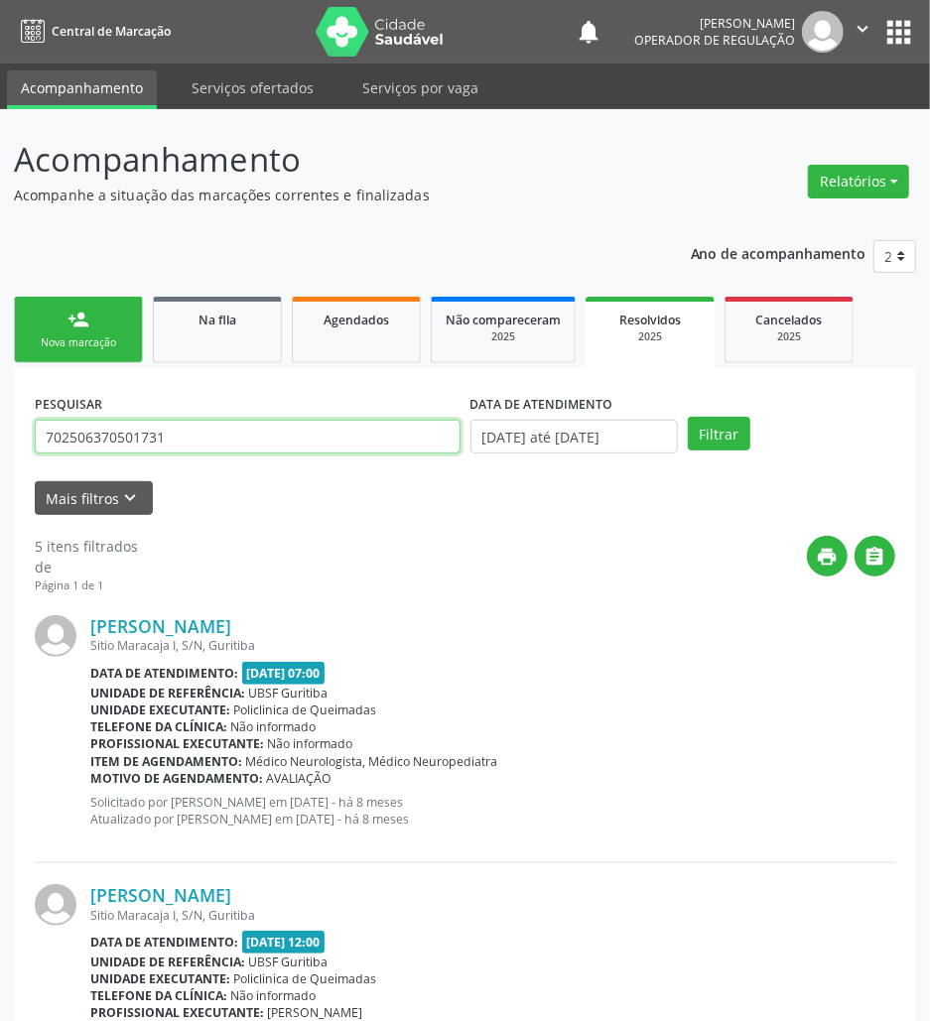
click at [223, 425] on input "702506370501731" at bounding box center [248, 437] width 426 height 34
paste input "[PERSON_NAME]"
type input "[PERSON_NAME]"
click at [687, 417] on button "Filtrar" at bounding box center [718, 434] width 62 height 34
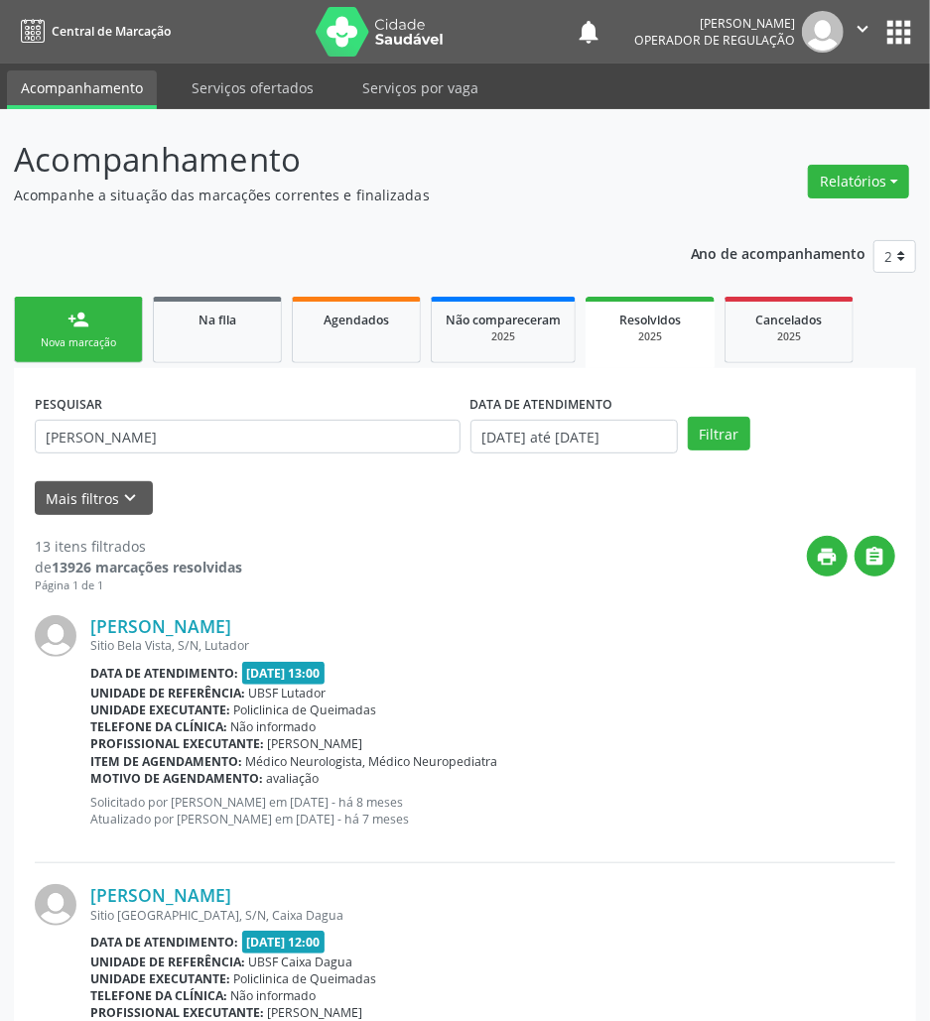
click at [109, 349] on div "Nova marcação" at bounding box center [78, 342] width 99 height 15
